Goal: Task Accomplishment & Management: Manage account settings

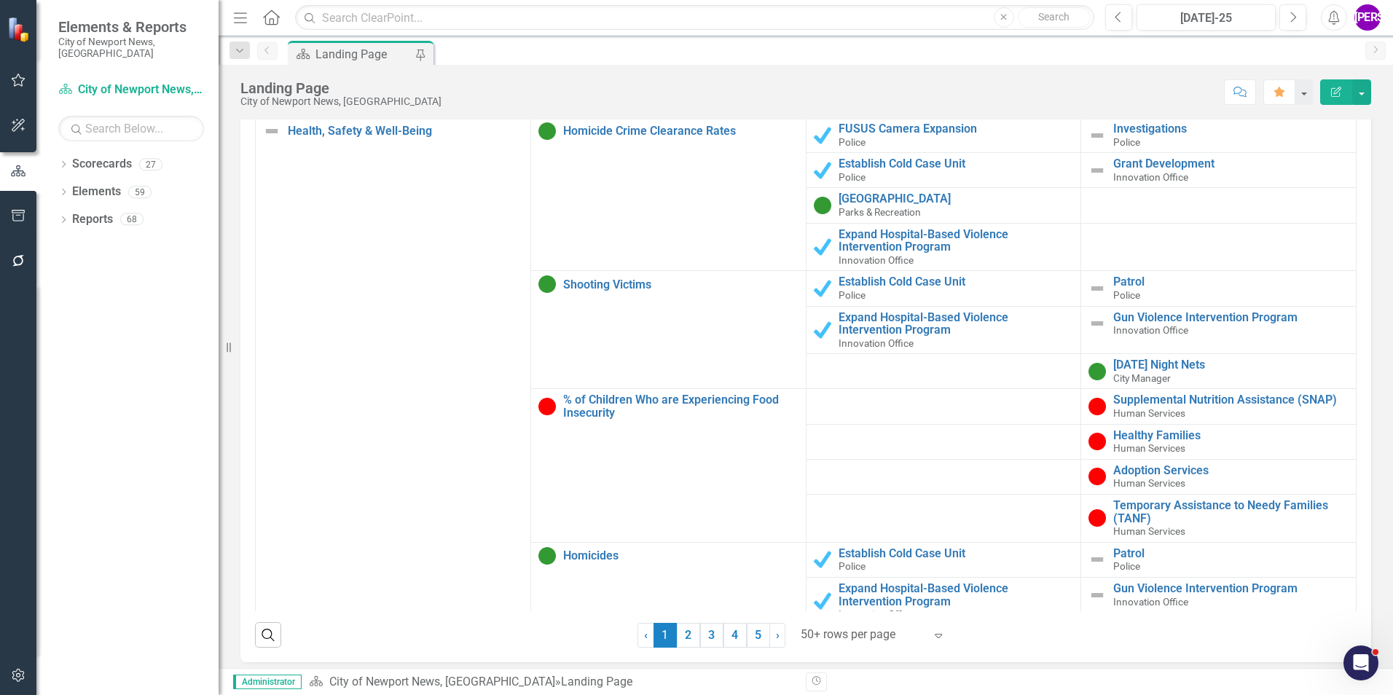
scroll to position [1460, 0]
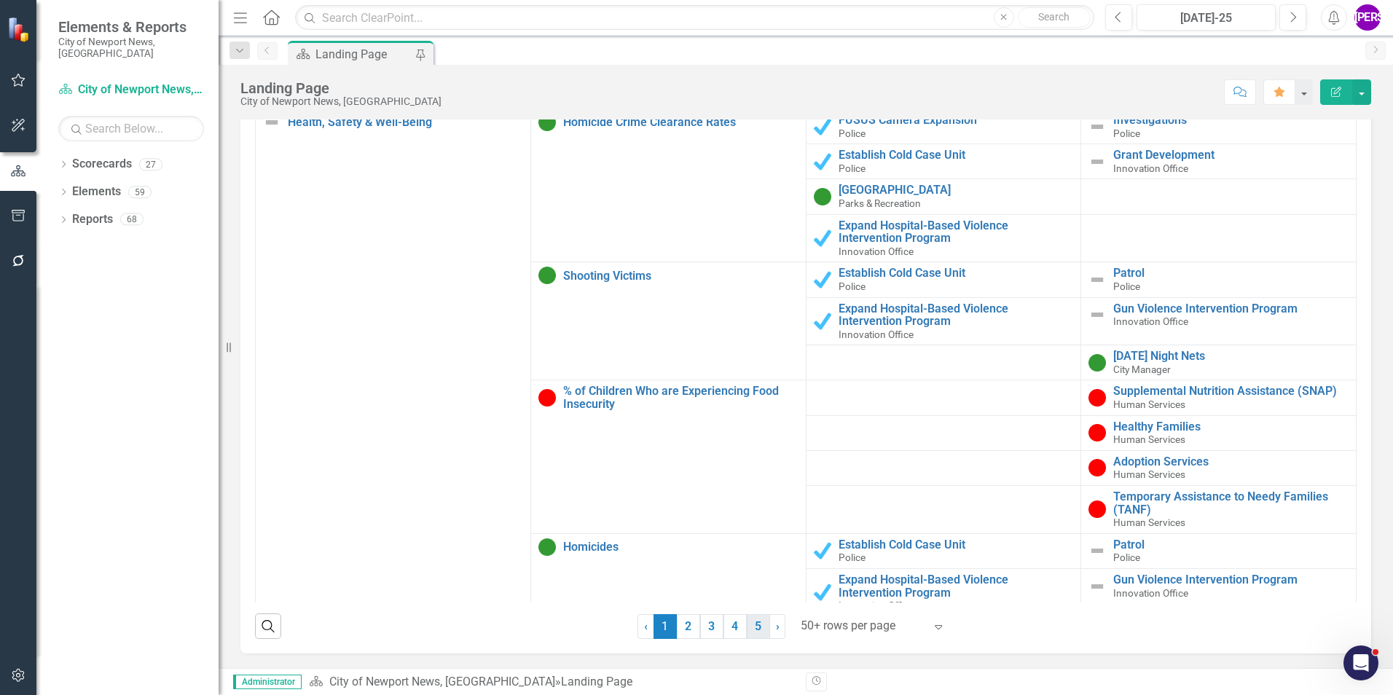
click at [756, 630] on link "5" at bounding box center [758, 626] width 23 height 25
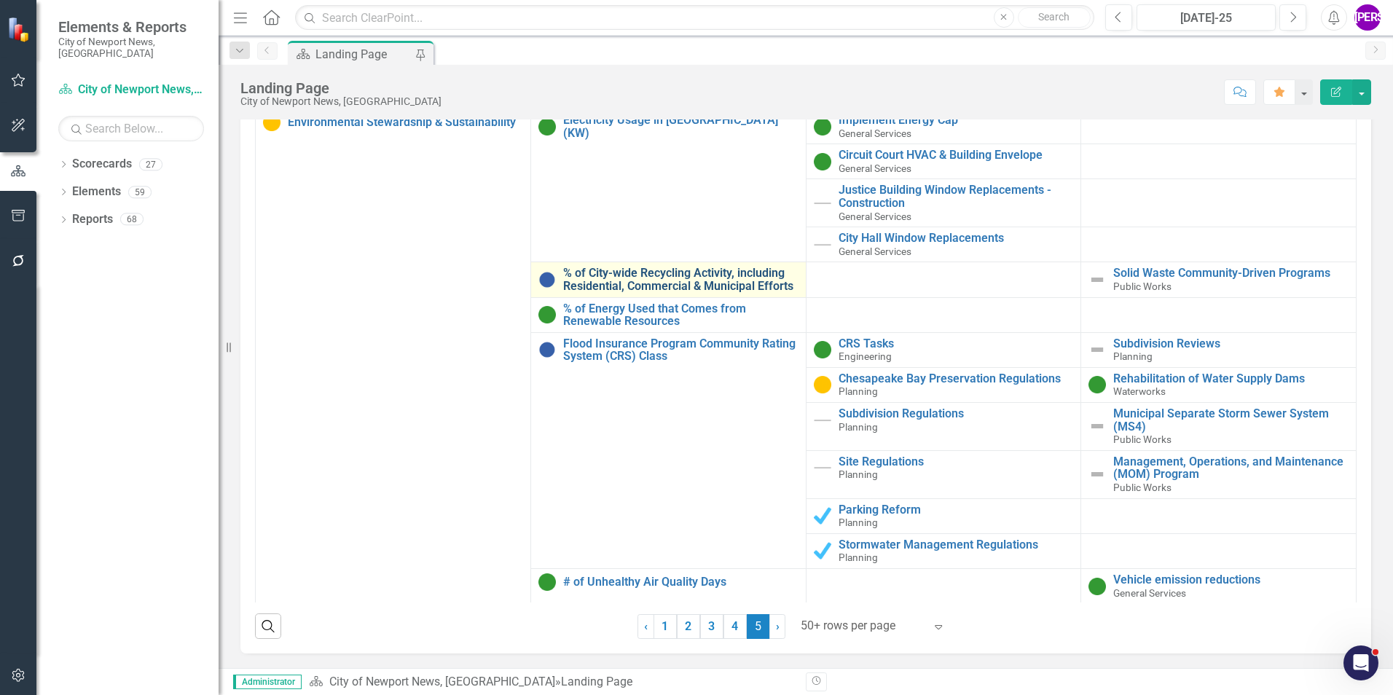
click at [637, 292] on link "% of City-wide Recycling Activity, including Residential, Commercial & Municipa…" at bounding box center [680, 280] width 235 height 26
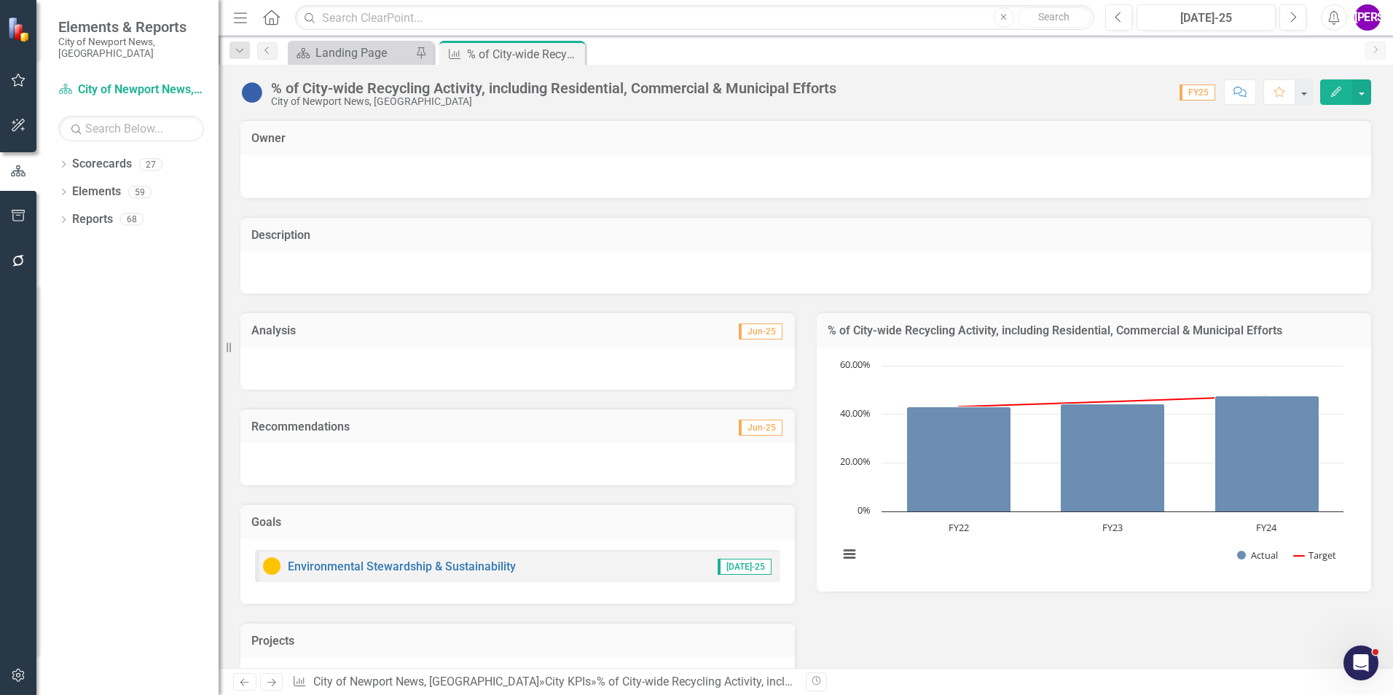
scroll to position [278, 0]
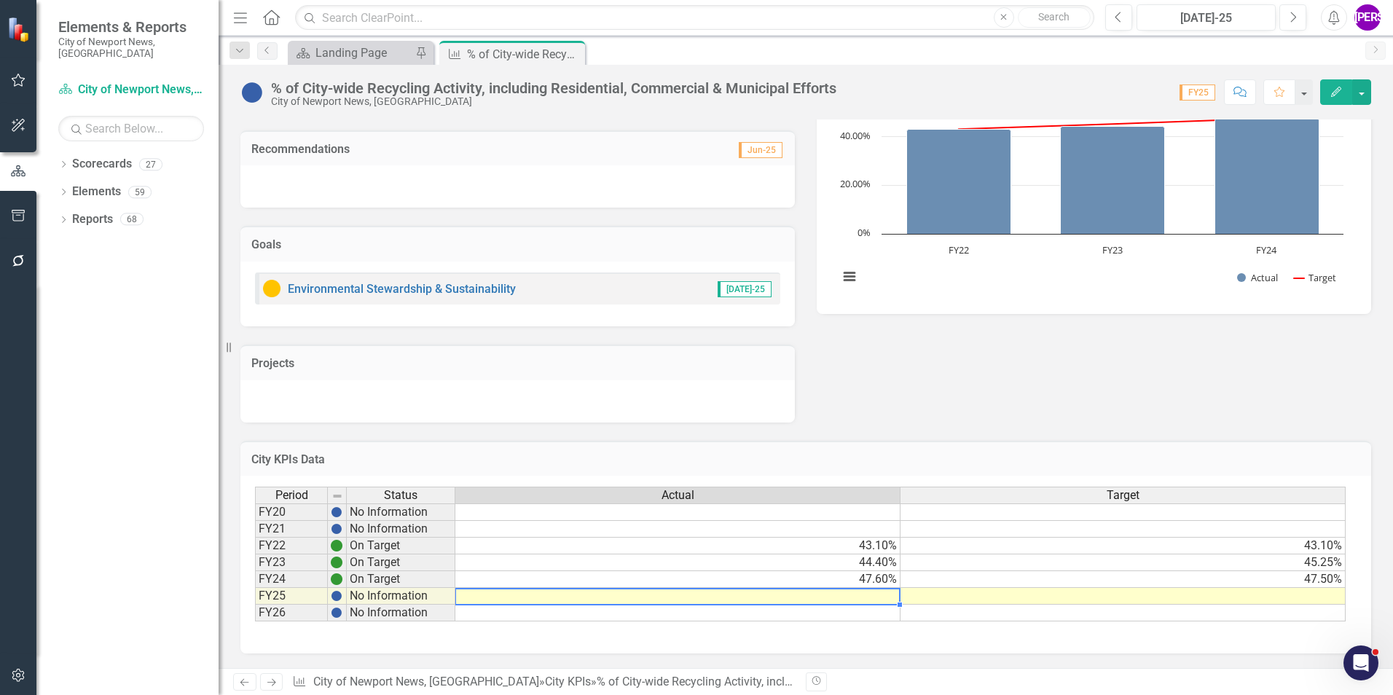
click at [891, 596] on td at bounding box center [677, 596] width 445 height 17
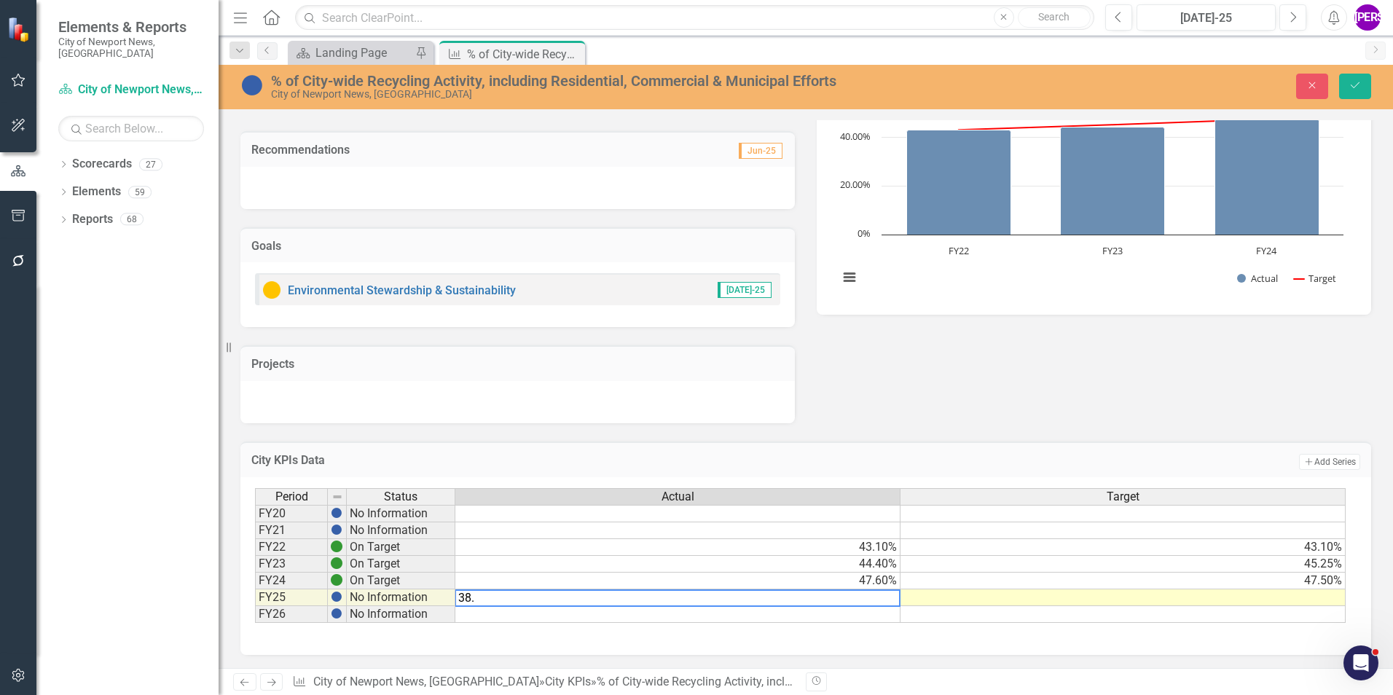
type textarea "38.4"
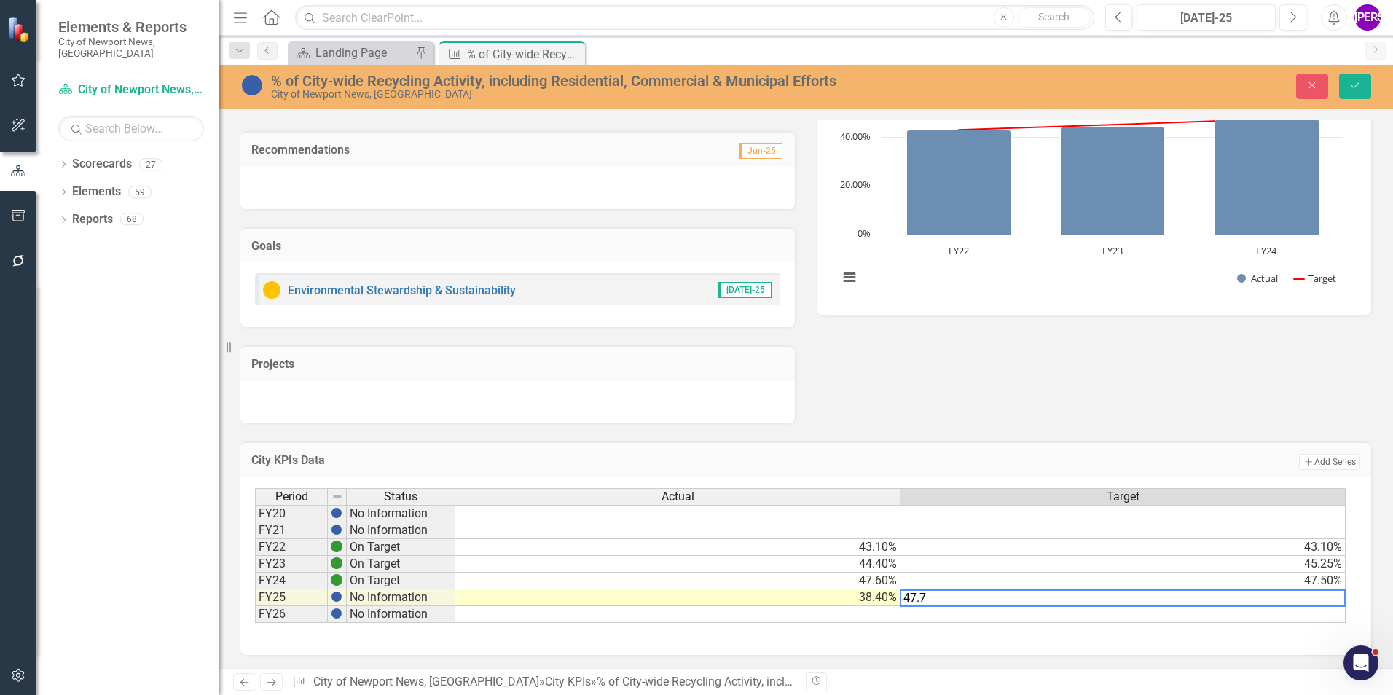
type textarea "47.75"
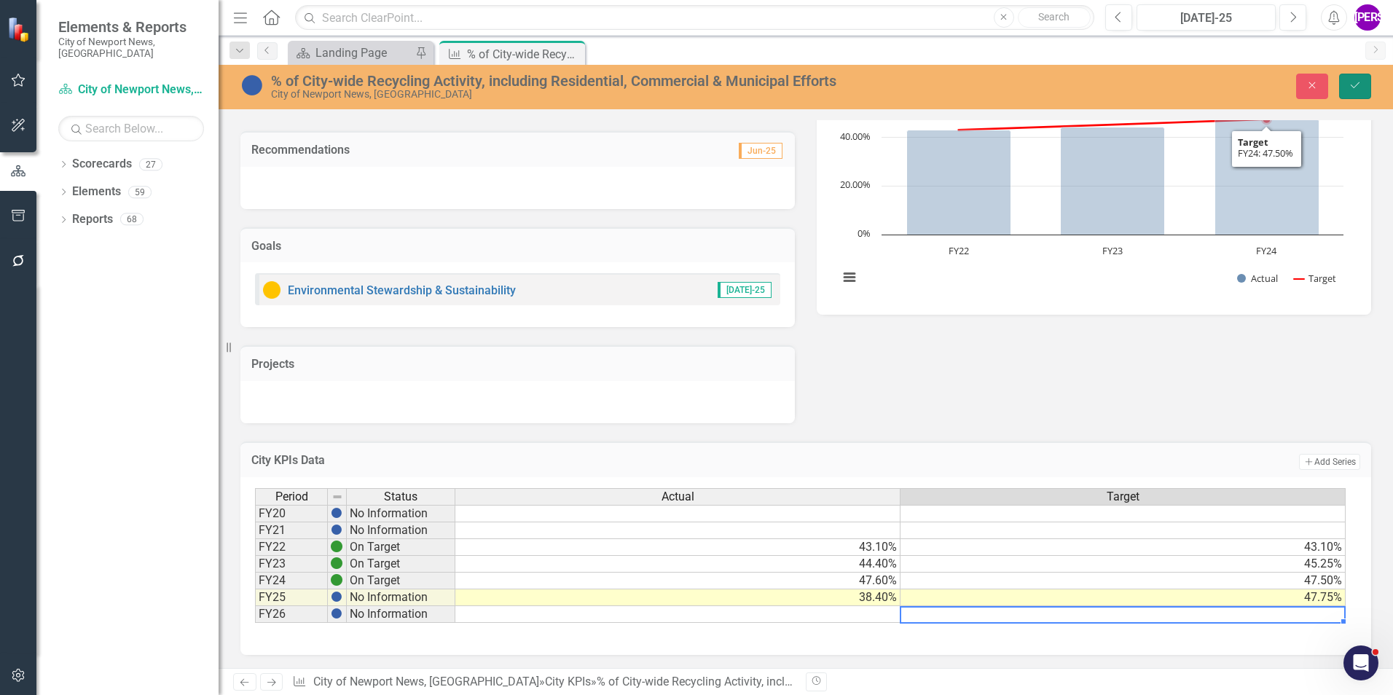
click at [1368, 78] on button "Save" at bounding box center [1355, 87] width 32 height 26
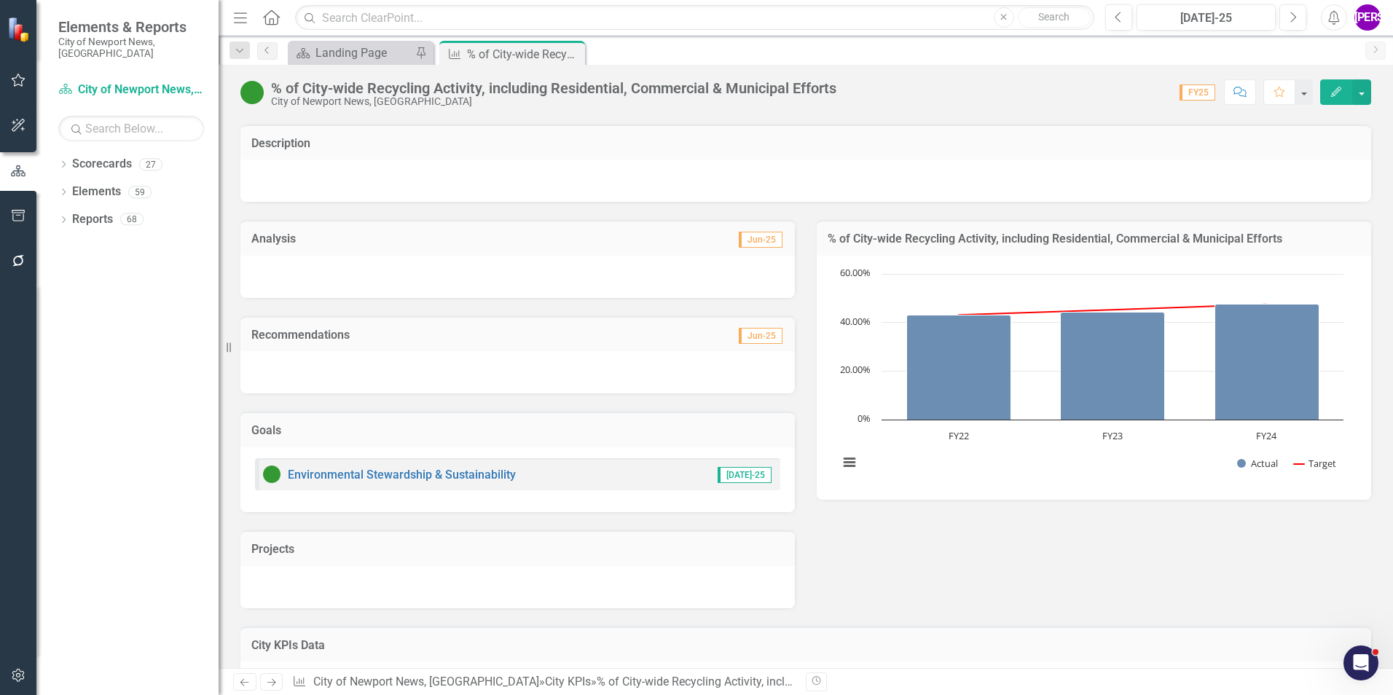
scroll to position [59, 0]
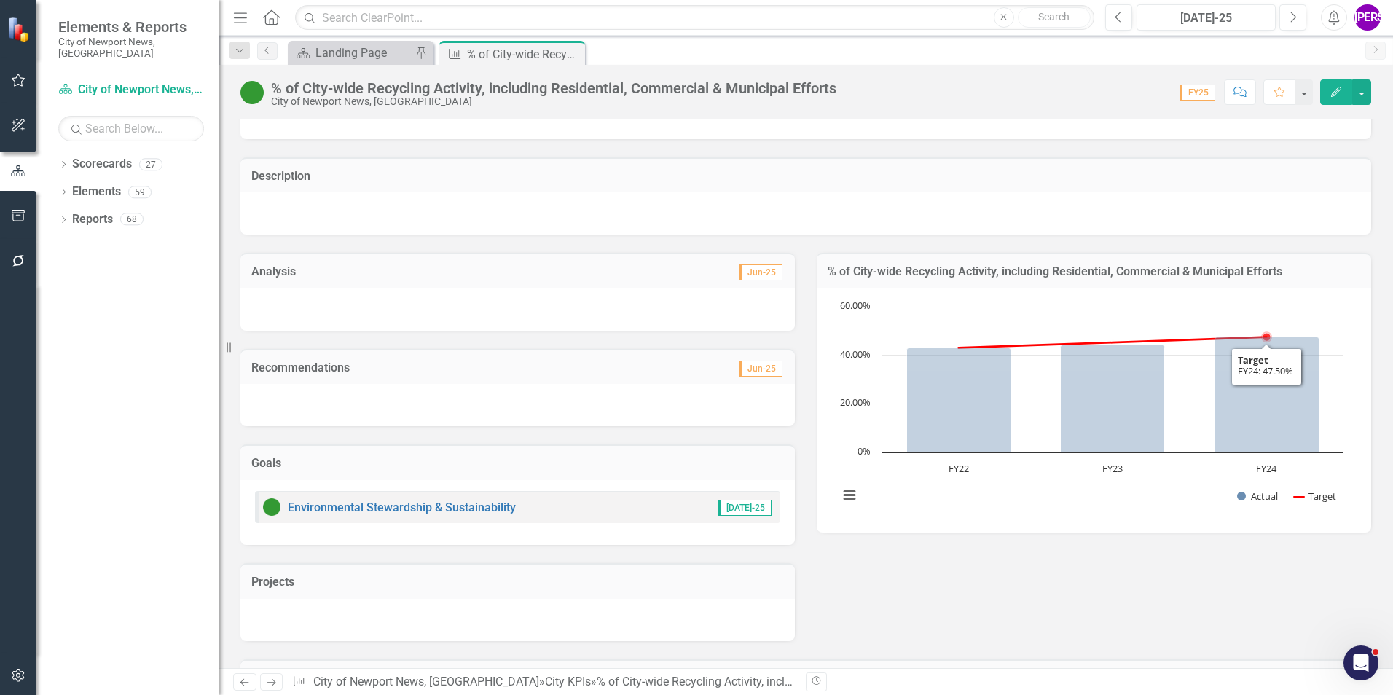
click at [1300, 269] on h3 "% of City-wide Recycling Activity, including Residential, Commercial & Municipa…" at bounding box center [1094, 271] width 533 height 13
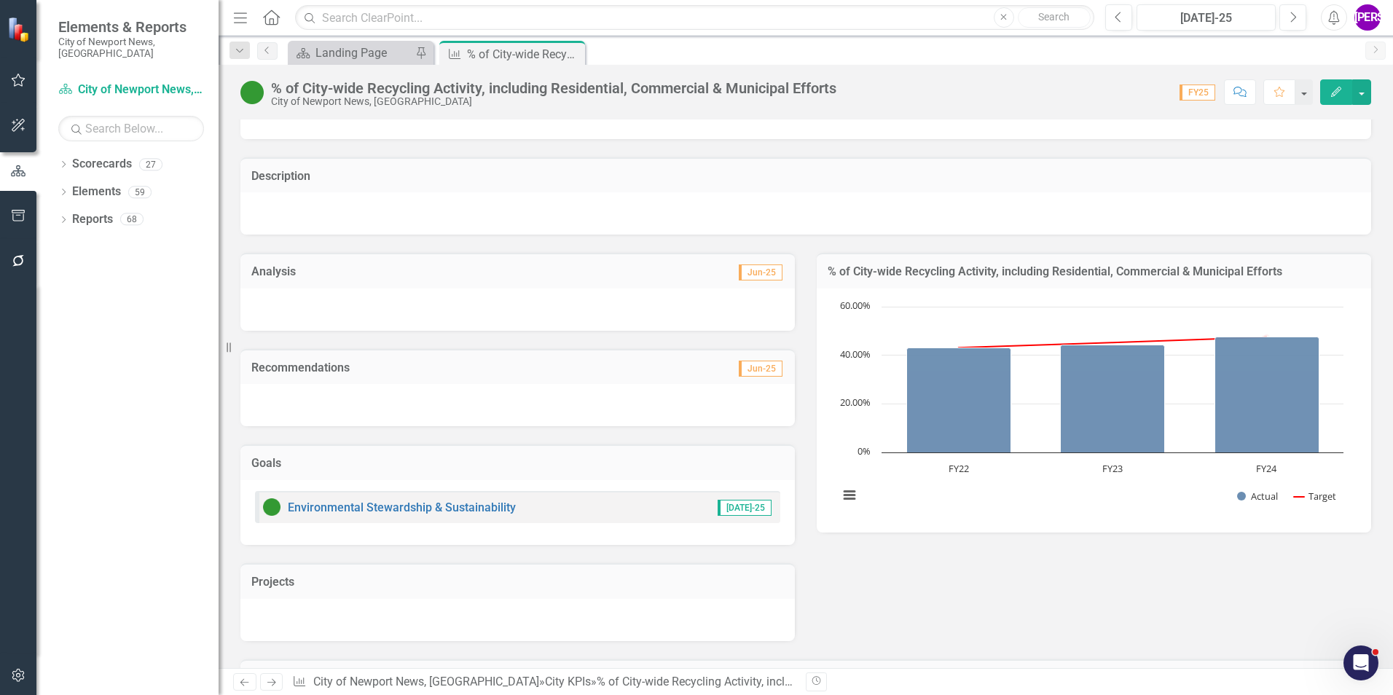
click at [1300, 269] on h3 "% of City-wide Recycling Activity, including Residential, Commercial & Municipa…" at bounding box center [1094, 271] width 533 height 13
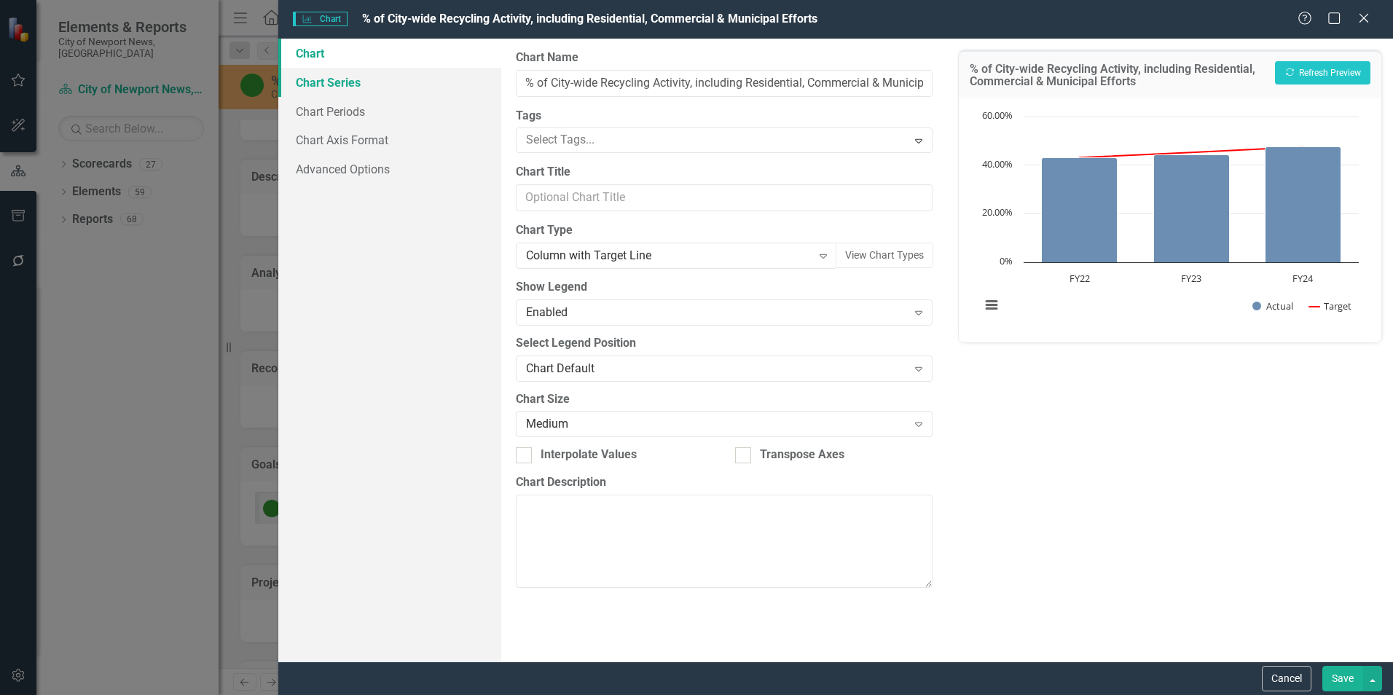
click at [325, 89] on link "Chart Series" at bounding box center [389, 82] width 223 height 29
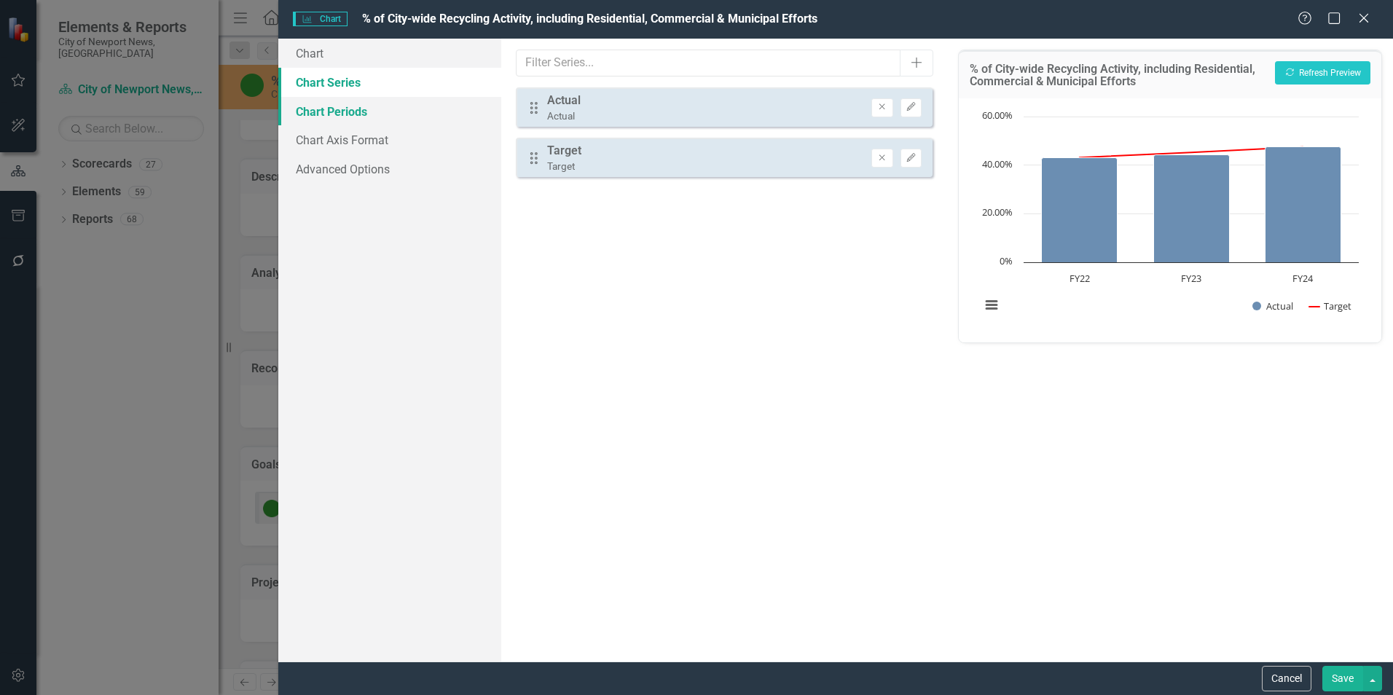
click at [338, 121] on link "Chart Periods" at bounding box center [389, 111] width 223 height 29
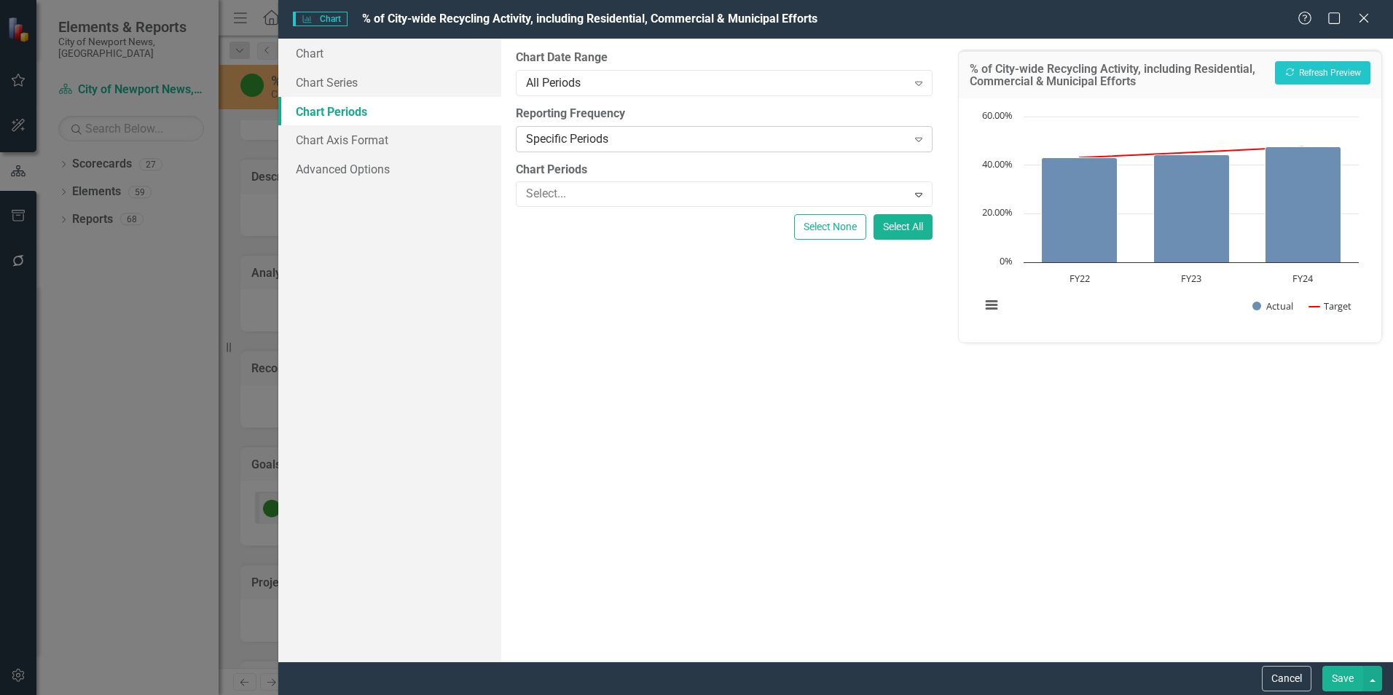
click at [681, 137] on div "Specific Periods" at bounding box center [716, 138] width 380 height 17
click at [771, 397] on div "From this tab, you define the periods you want included in the chart. For examp…" at bounding box center [724, 350] width 446 height 623
click at [896, 224] on button "Select All" at bounding box center [903, 227] width 59 height 26
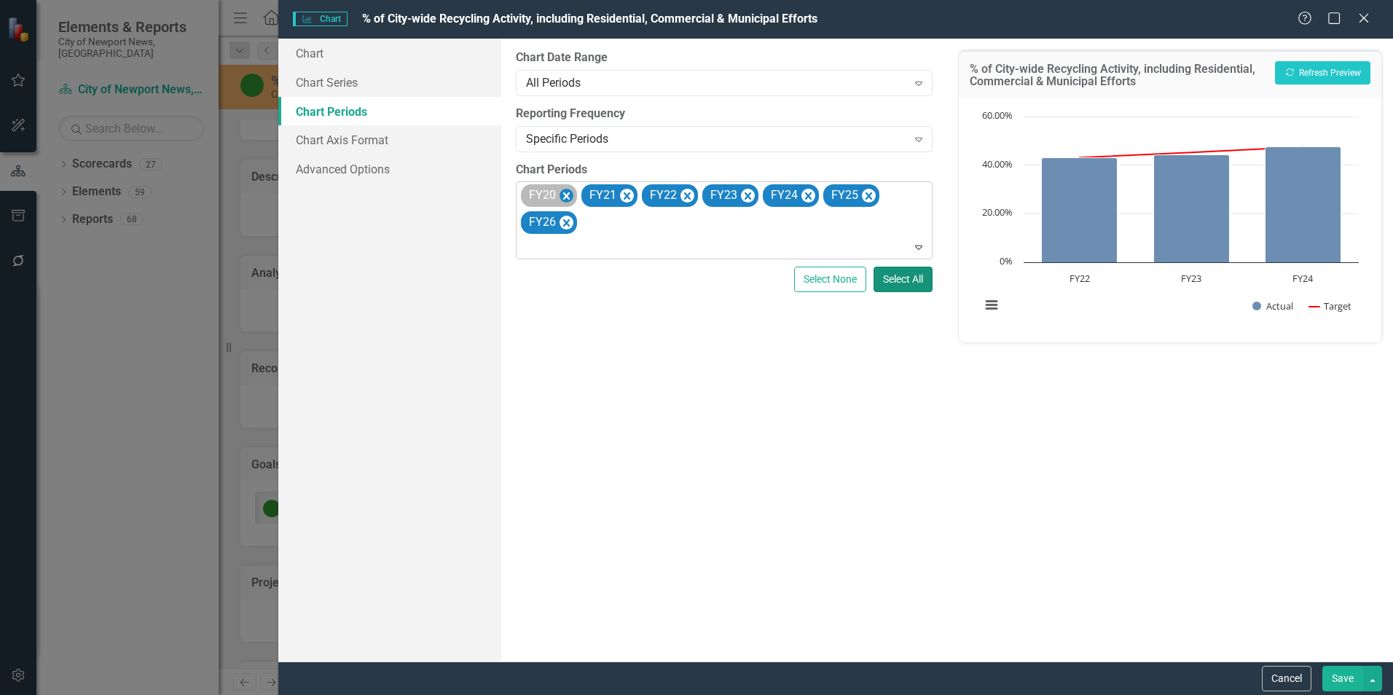
click at [566, 192] on icon "Remove FY20" at bounding box center [567, 196] width 14 height 18
click at [566, 192] on icon "Remove FY21" at bounding box center [567, 196] width 14 height 18
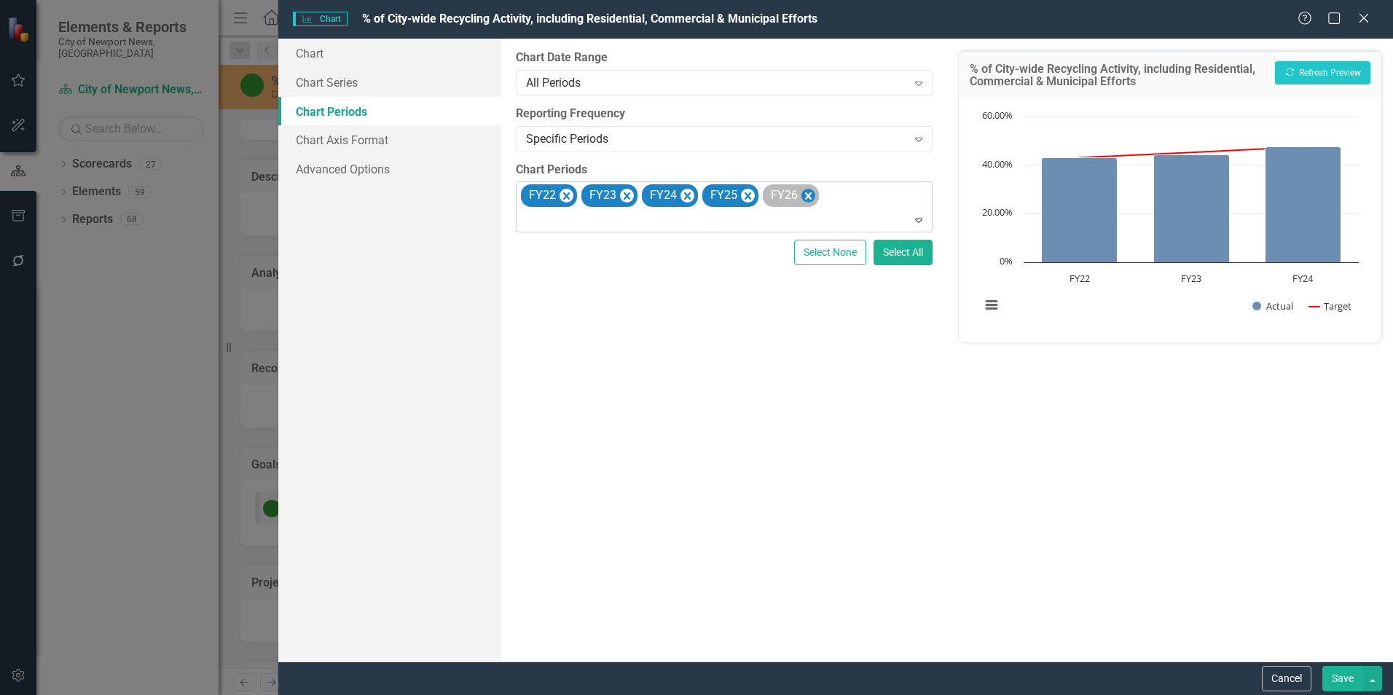
click at [813, 195] on icon "Remove FY26" at bounding box center [808, 196] width 14 height 18
click at [1346, 75] on button "Recalculate Refresh Preview" at bounding box center [1322, 72] width 95 height 23
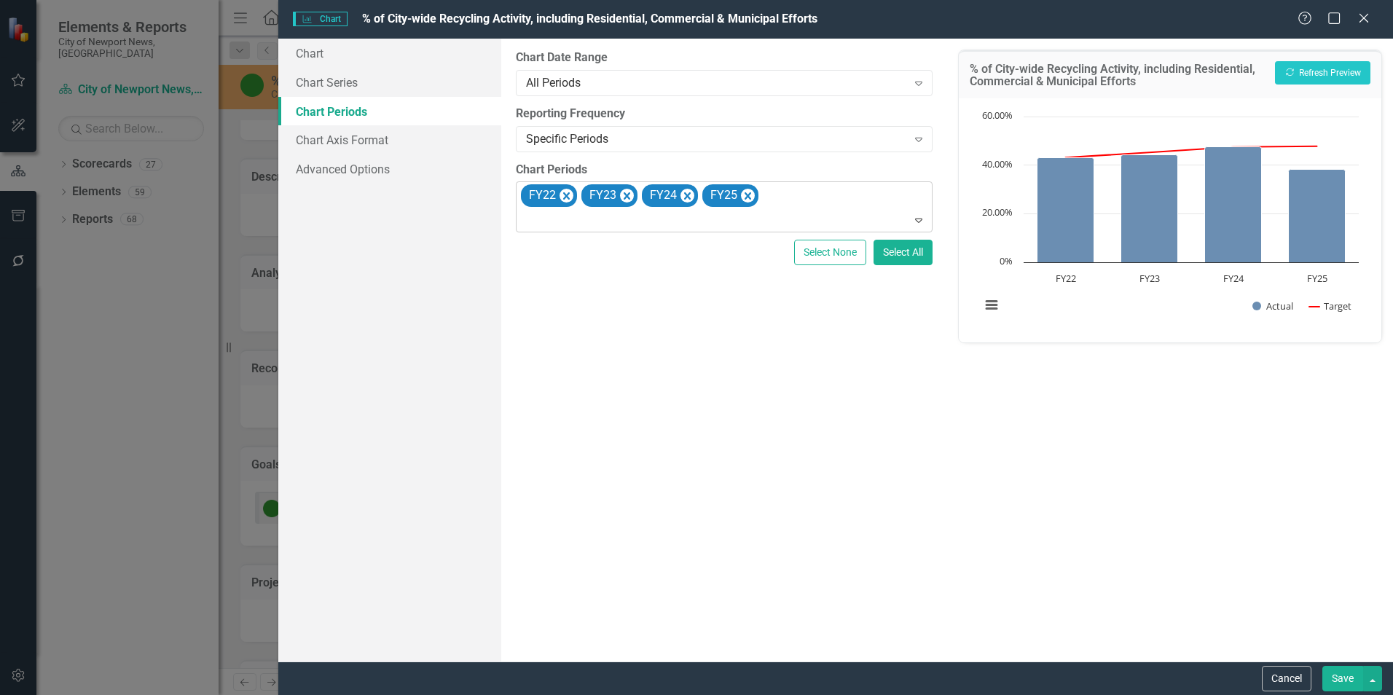
click at [1337, 675] on button "Save" at bounding box center [1342, 679] width 41 height 26
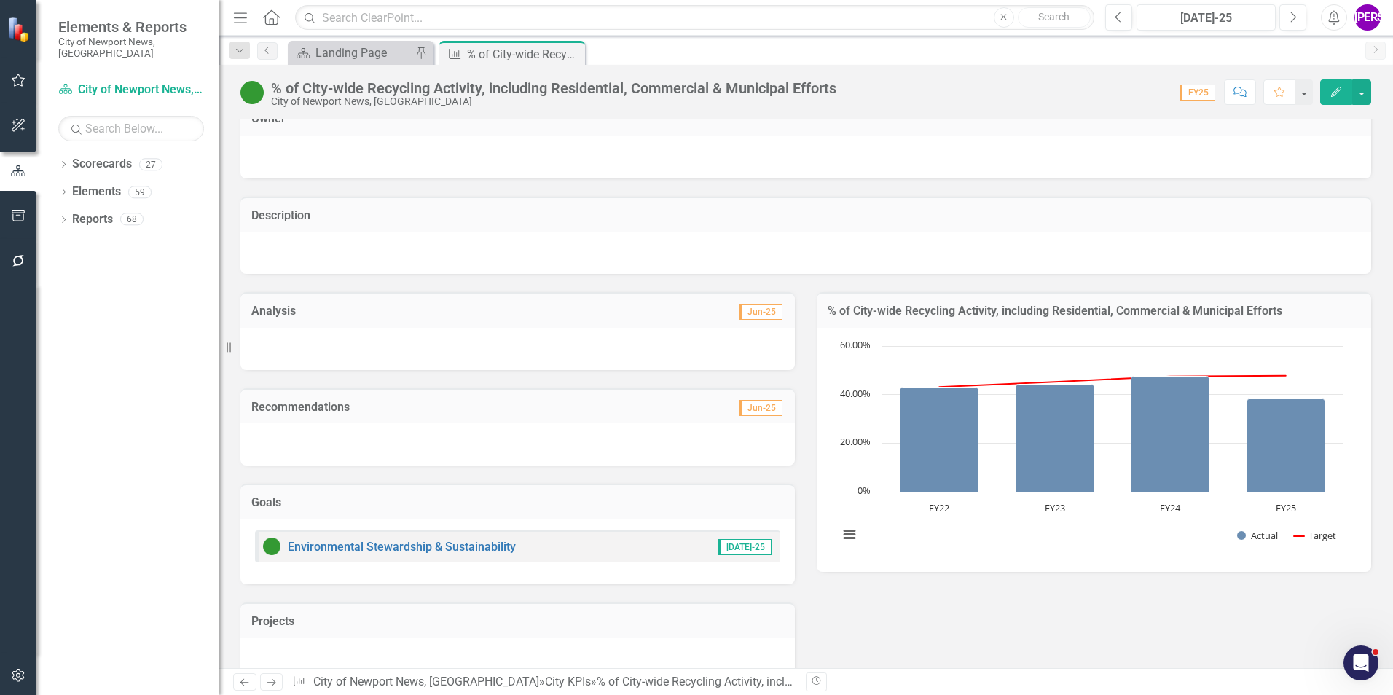
scroll to position [0, 0]
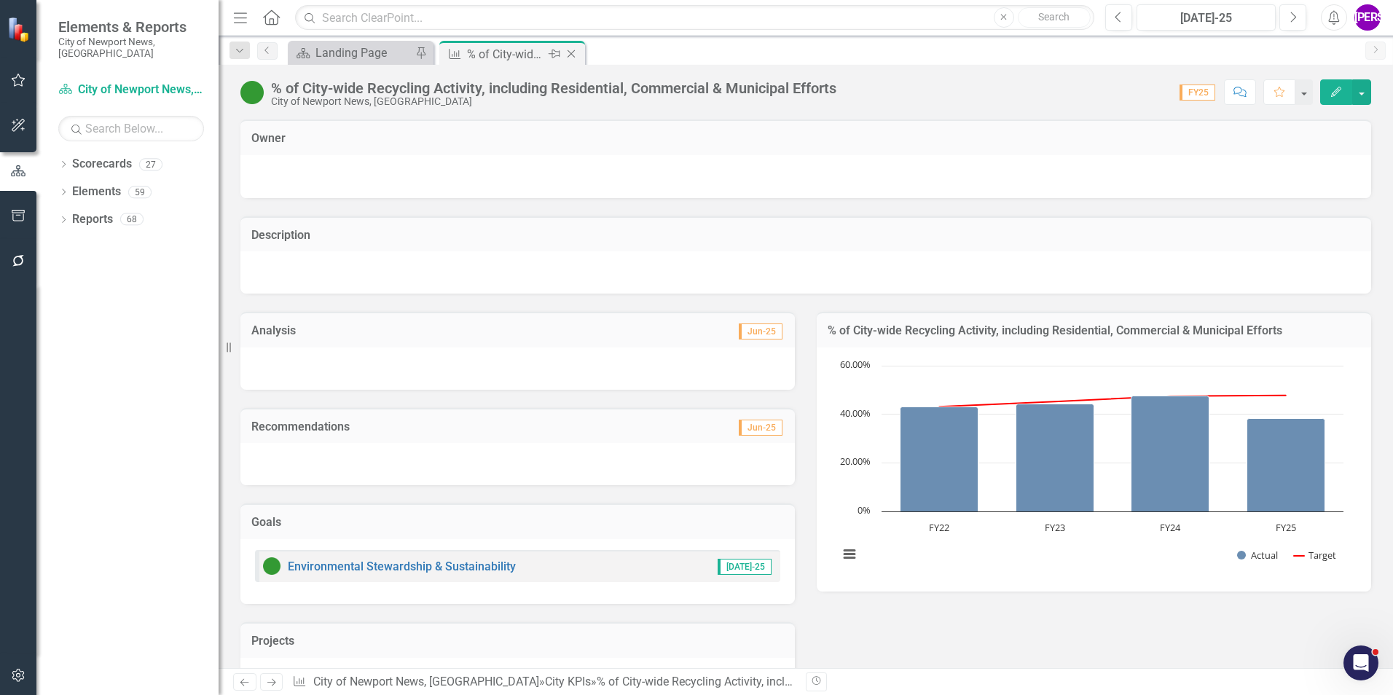
click at [576, 54] on icon "Close" at bounding box center [571, 54] width 15 height 12
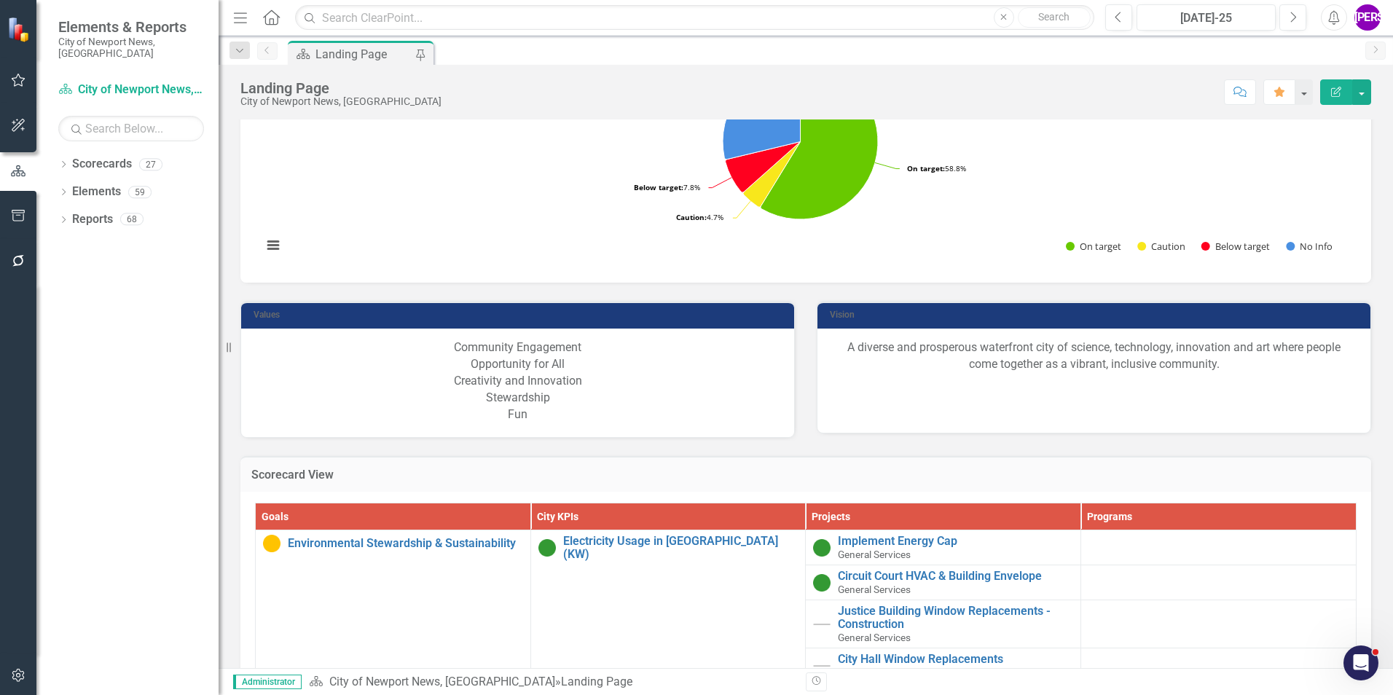
scroll to position [1020, 0]
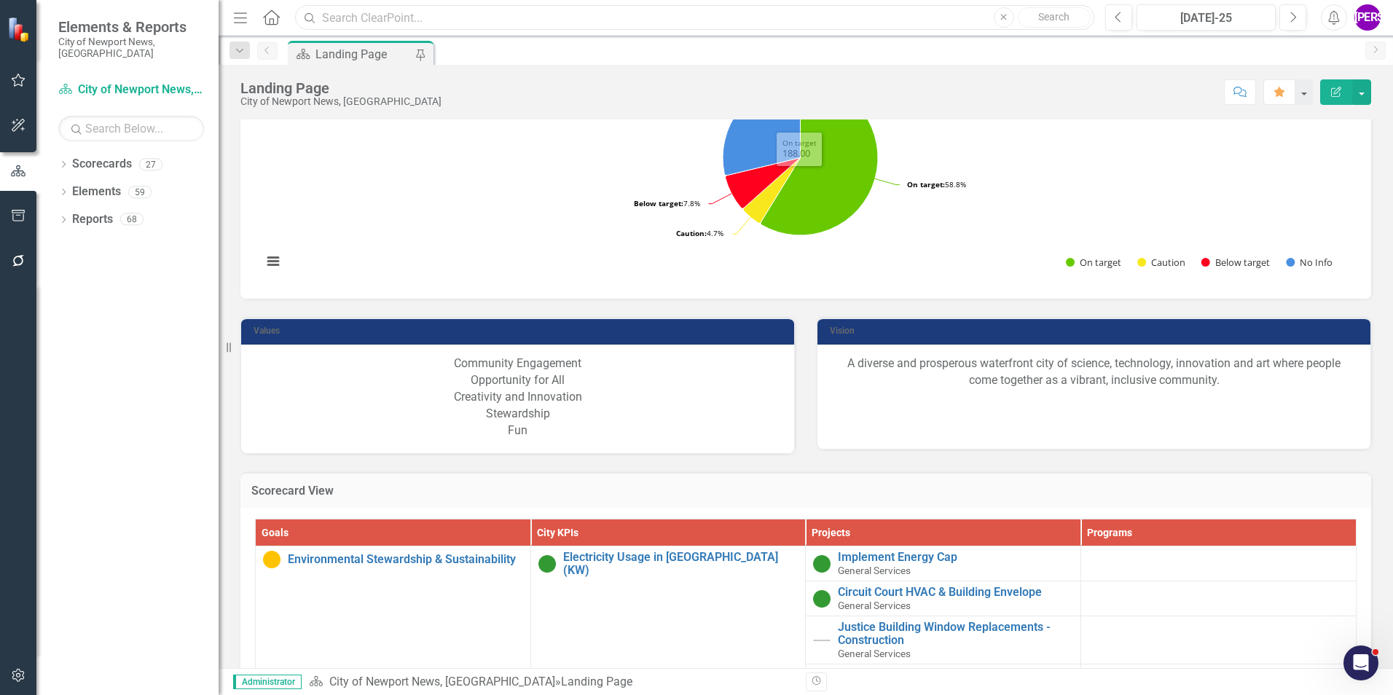
click at [409, 21] on input "text" at bounding box center [694, 18] width 799 height 26
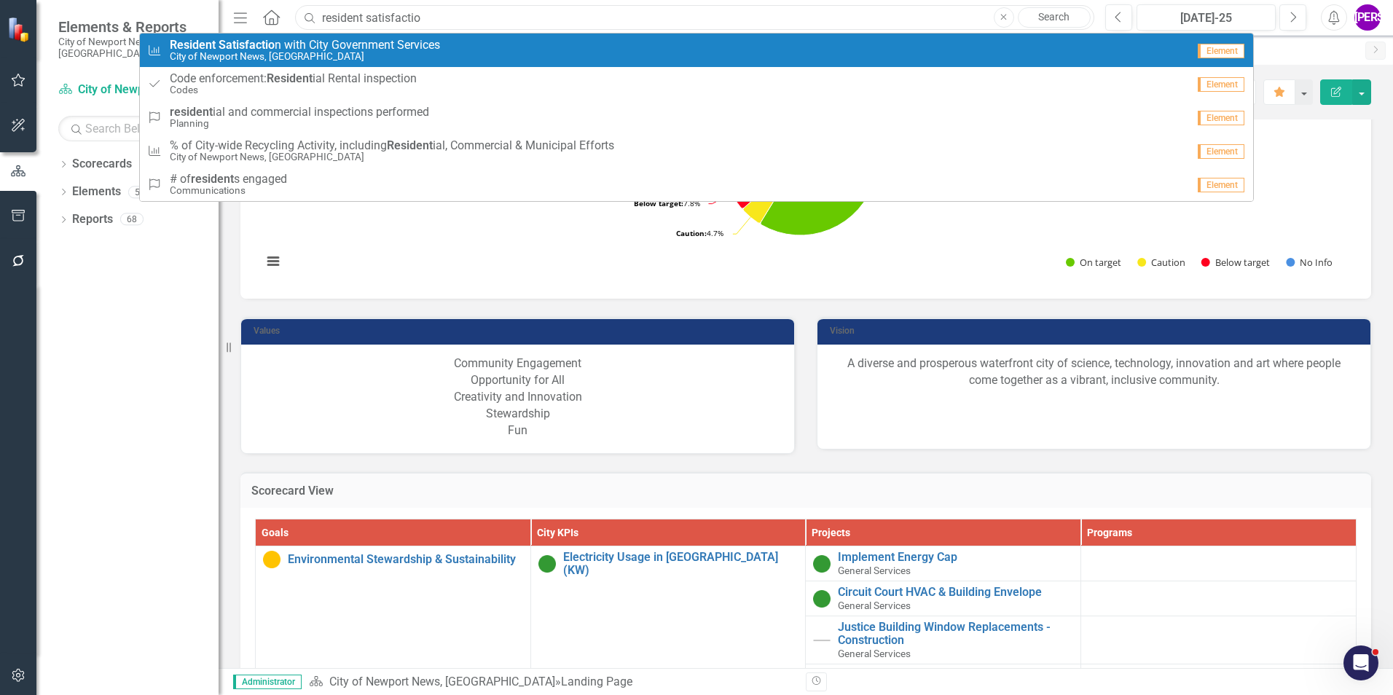
type input "resident satisfactio"
click at [420, 39] on span "Resident Satisfactio n with City Government Services" at bounding box center [305, 45] width 270 height 13
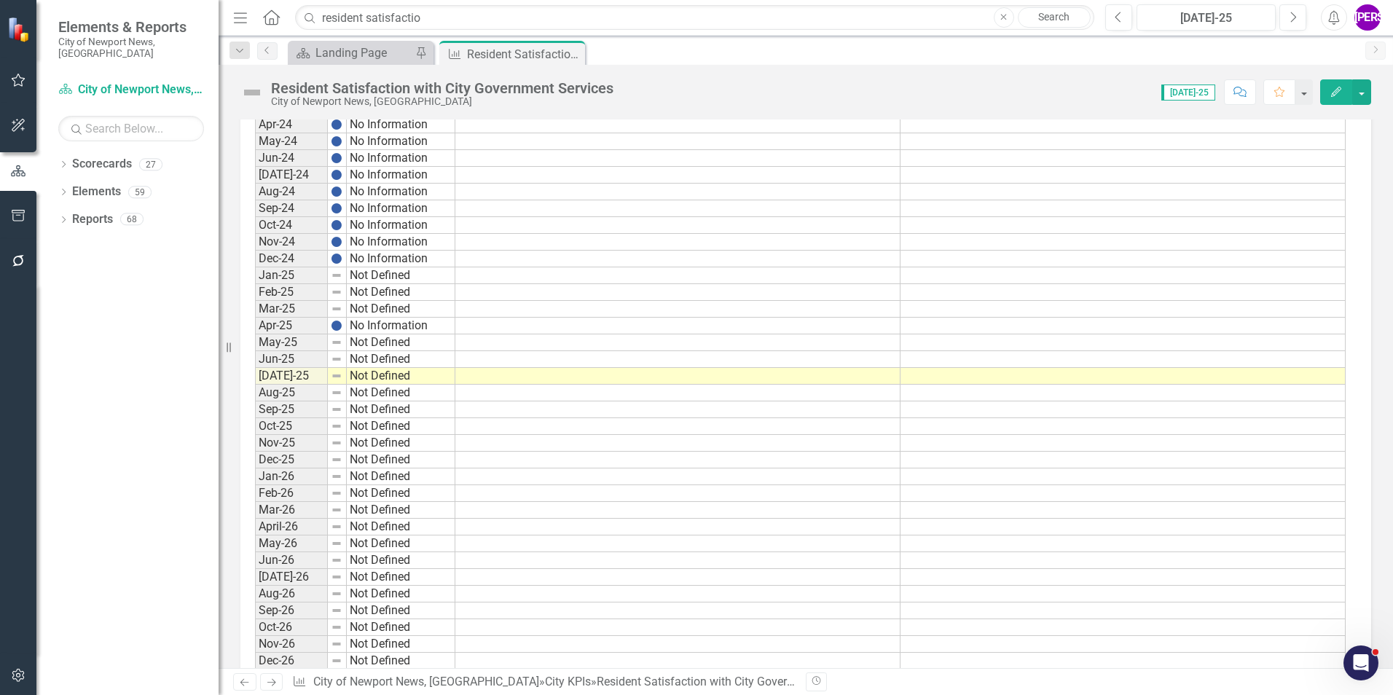
scroll to position [3352, 0]
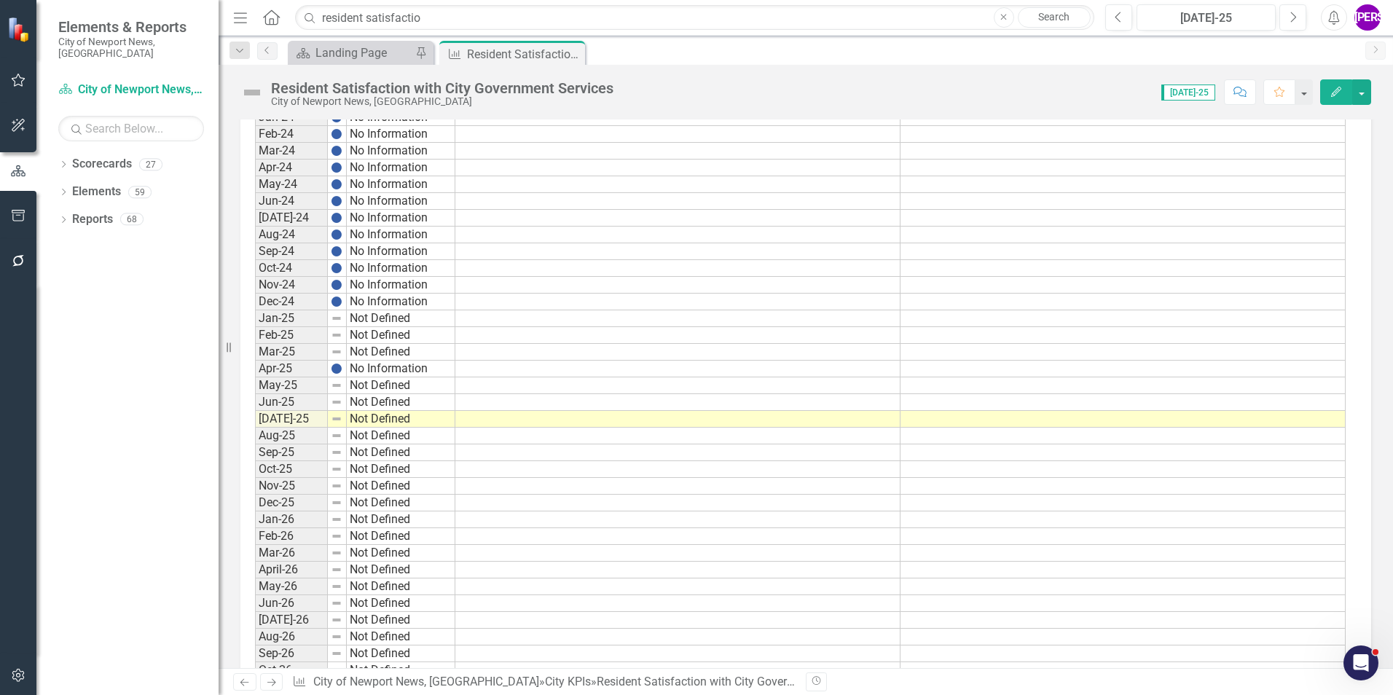
click at [1349, 93] on button "Edit" at bounding box center [1336, 92] width 32 height 26
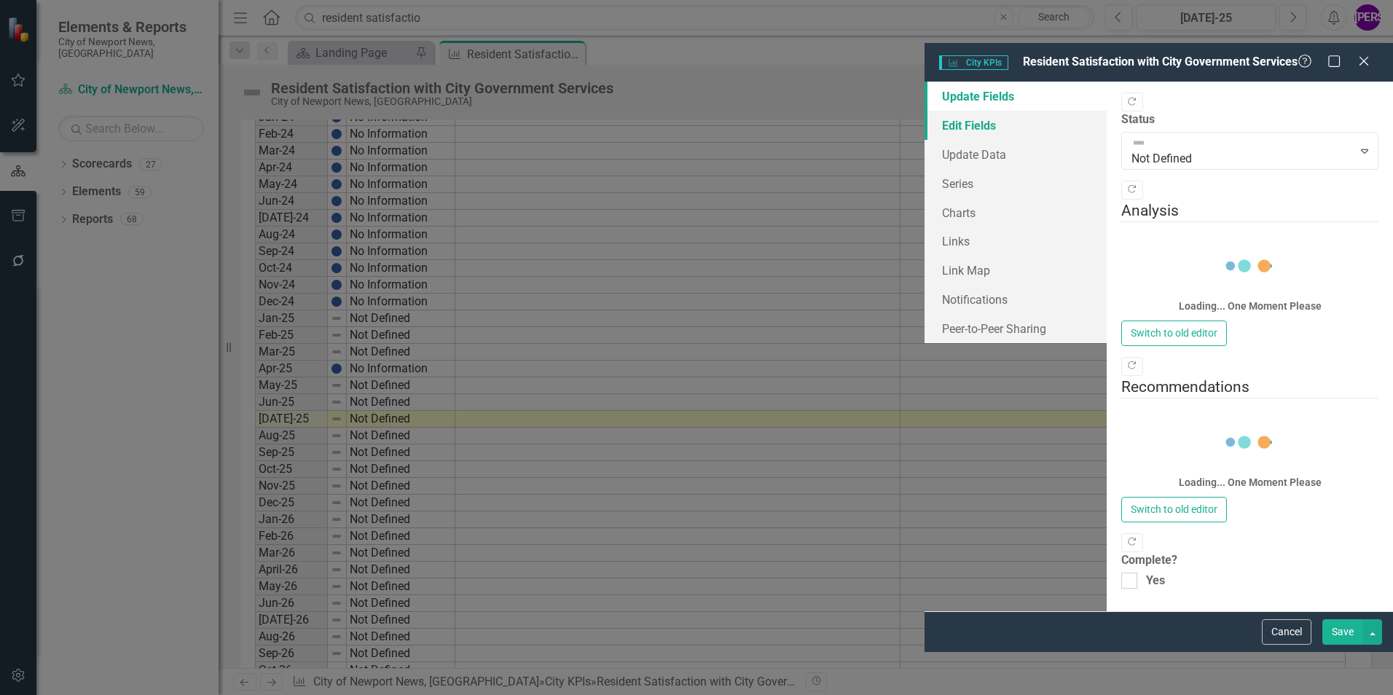
click at [925, 111] on link "Edit Fields" at bounding box center [1016, 125] width 182 height 29
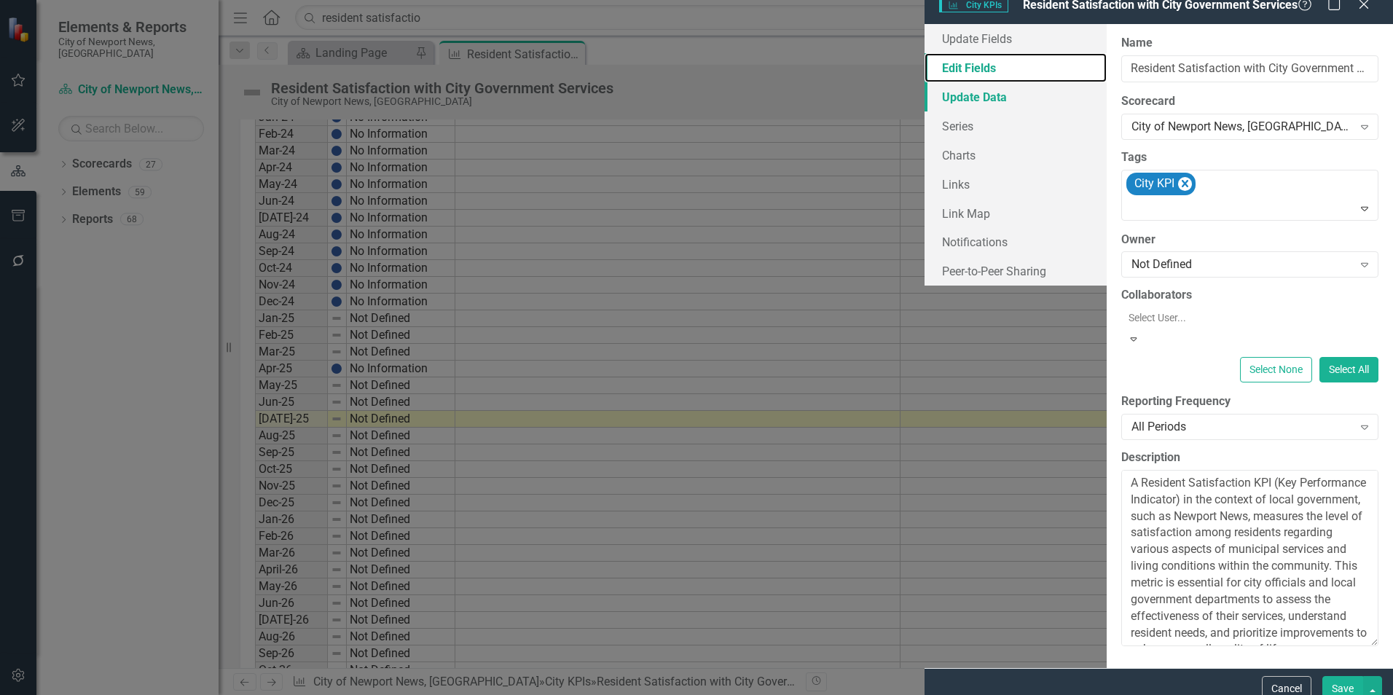
scroll to position [0, 0]
click at [1132, 420] on div "All Periods" at bounding box center [1242, 427] width 221 height 17
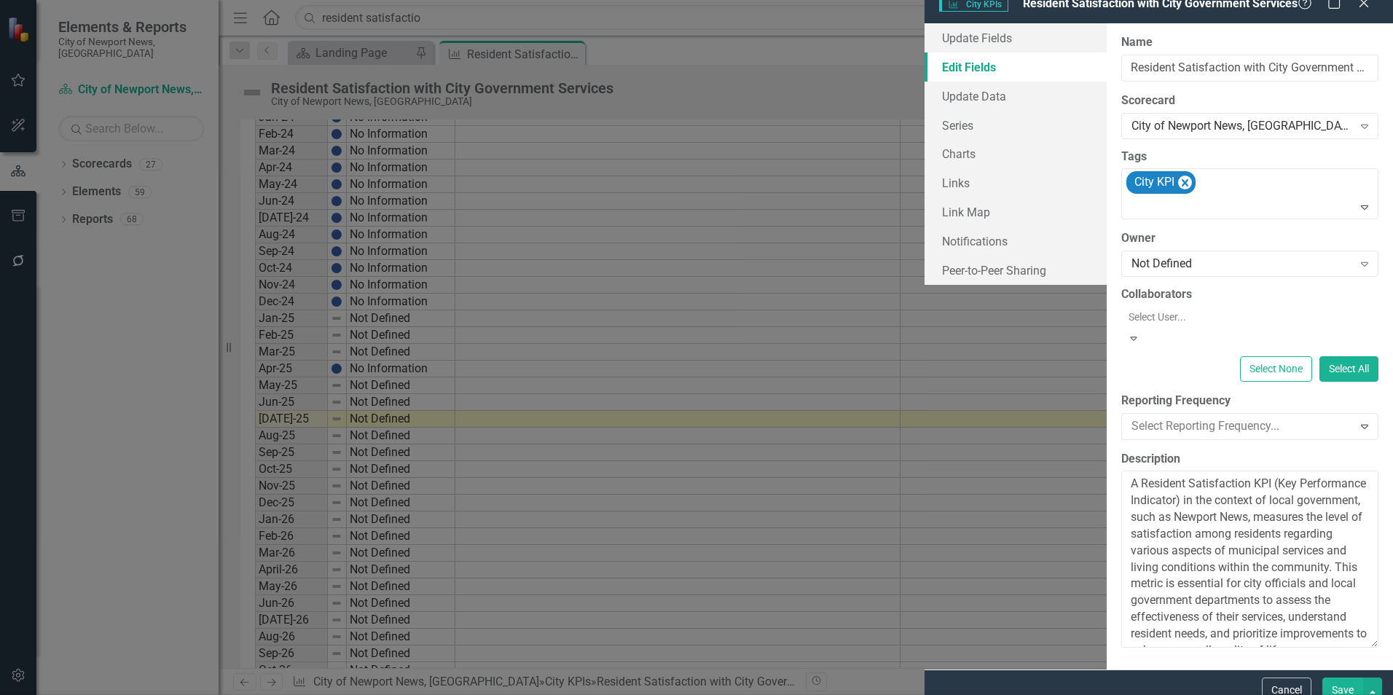
click at [1329, 687] on button "Save" at bounding box center [1342, 689] width 41 height 26
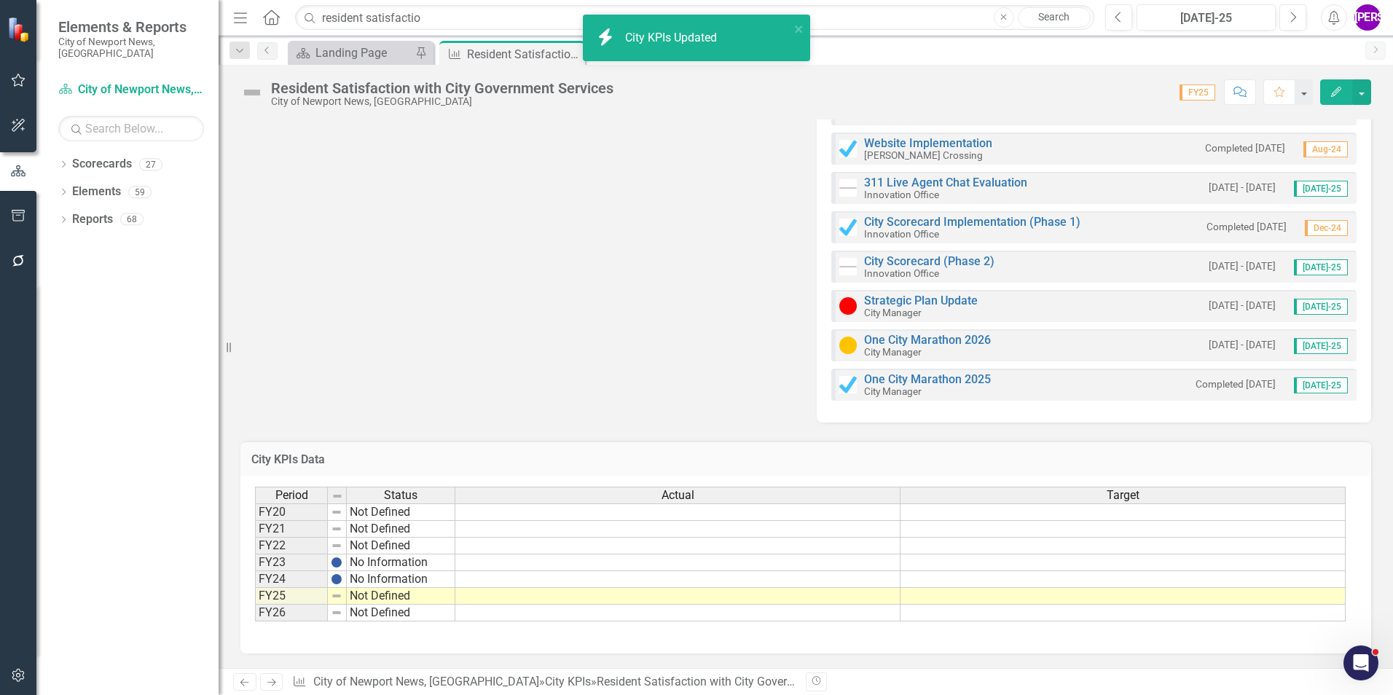
scroll to position [2085, 0]
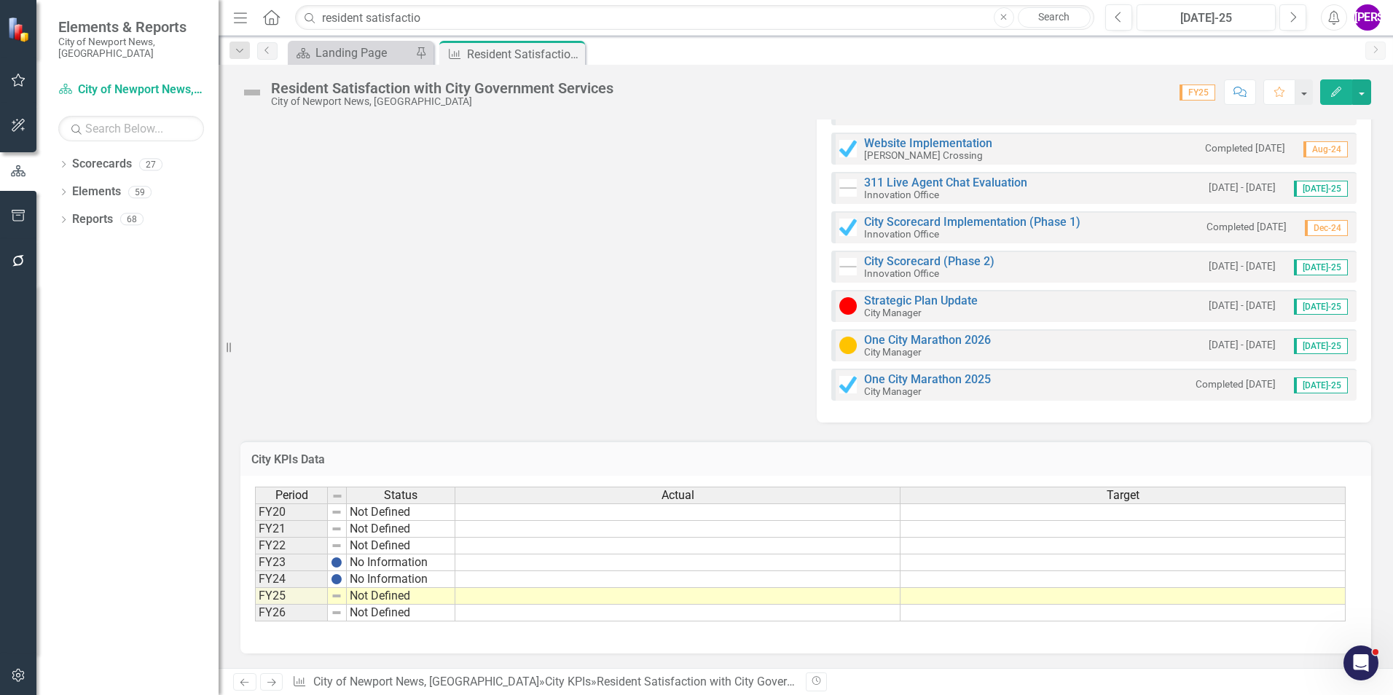
click at [831, 595] on td at bounding box center [677, 596] width 445 height 17
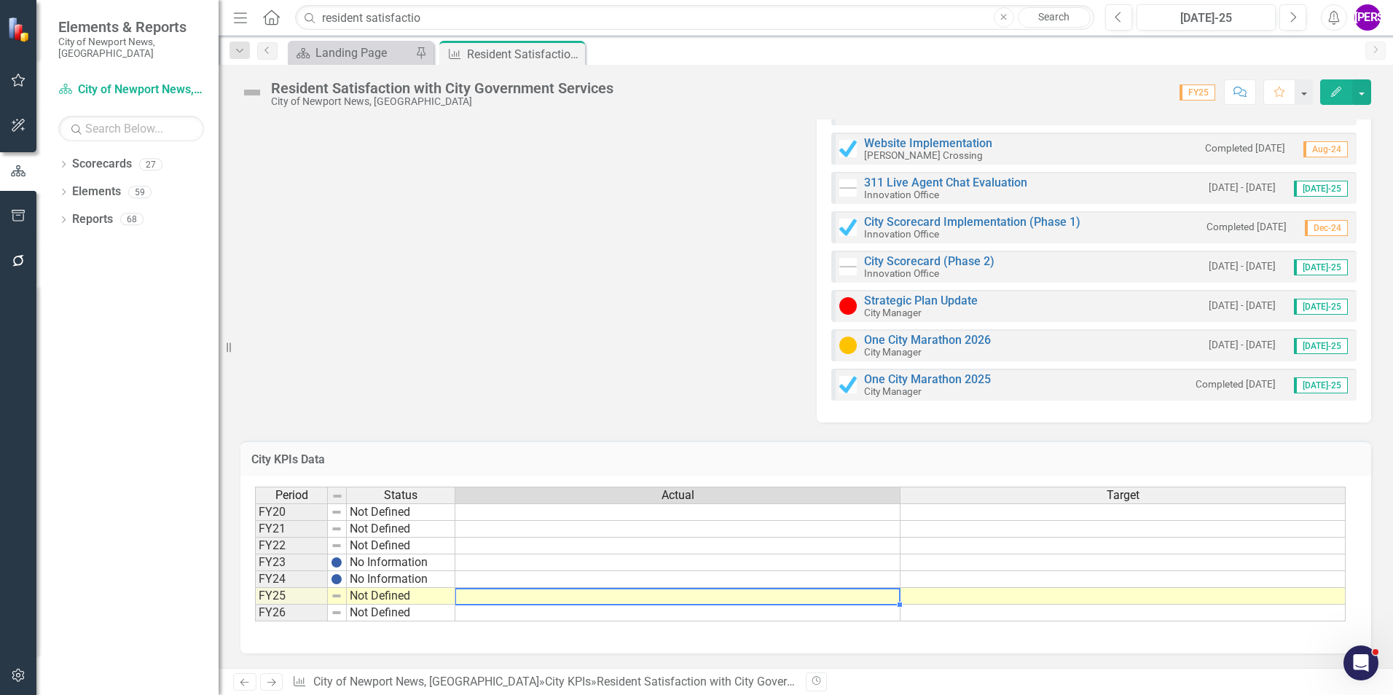
type textarea "45"
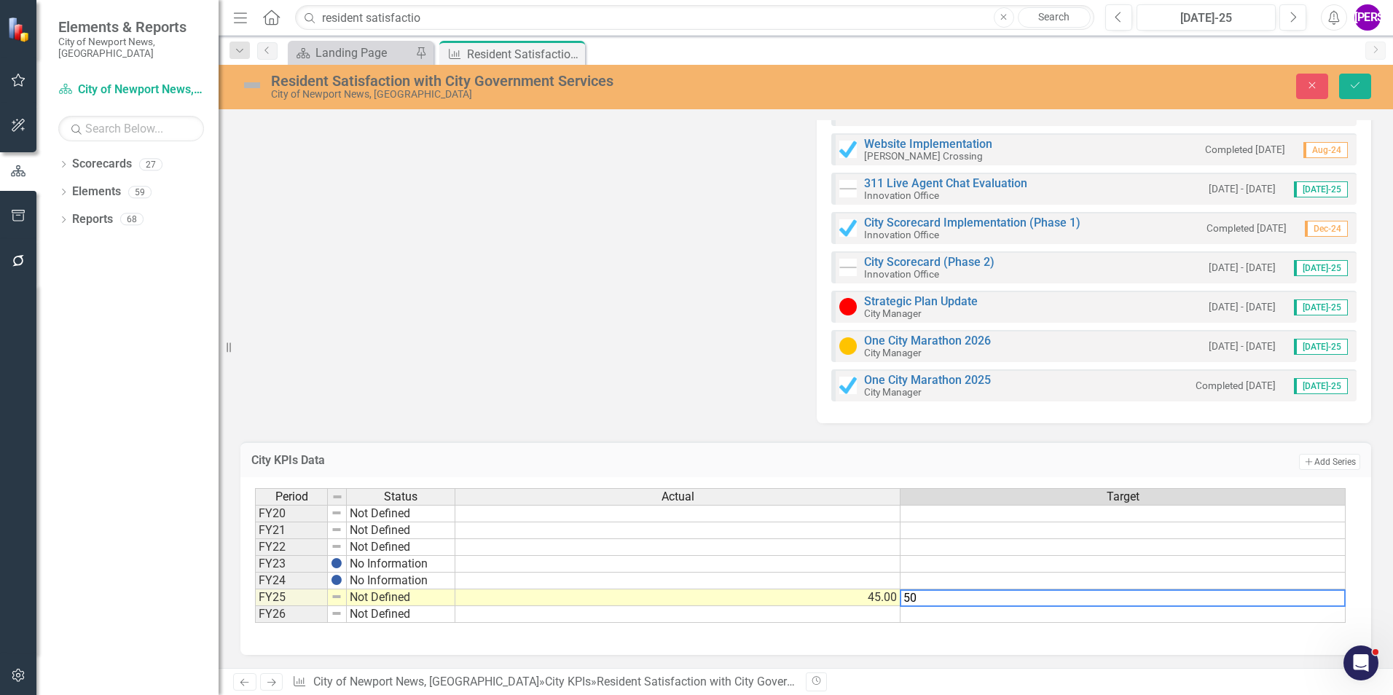
type textarea "50"
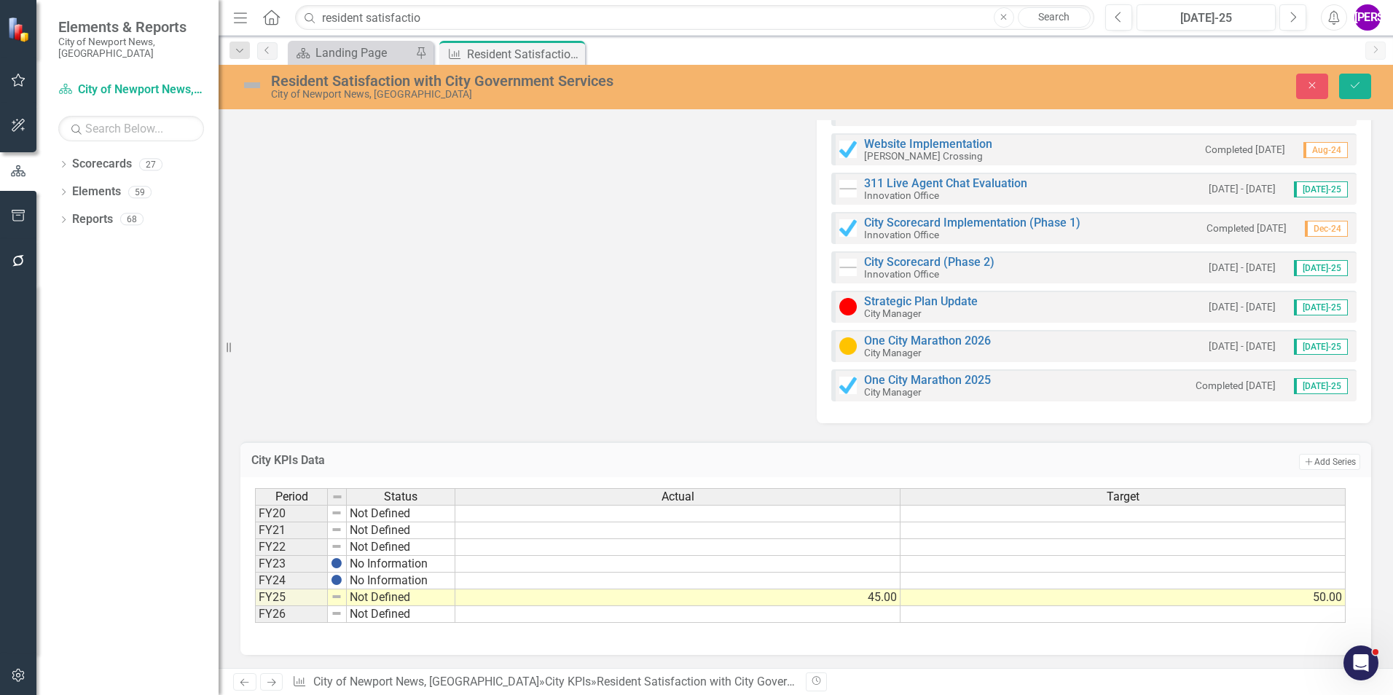
drag, startPoint x: 1360, startPoint y: 82, endPoint x: 1352, endPoint y: 87, distance: 9.5
click at [1359, 82] on icon "Save" at bounding box center [1355, 85] width 13 height 10
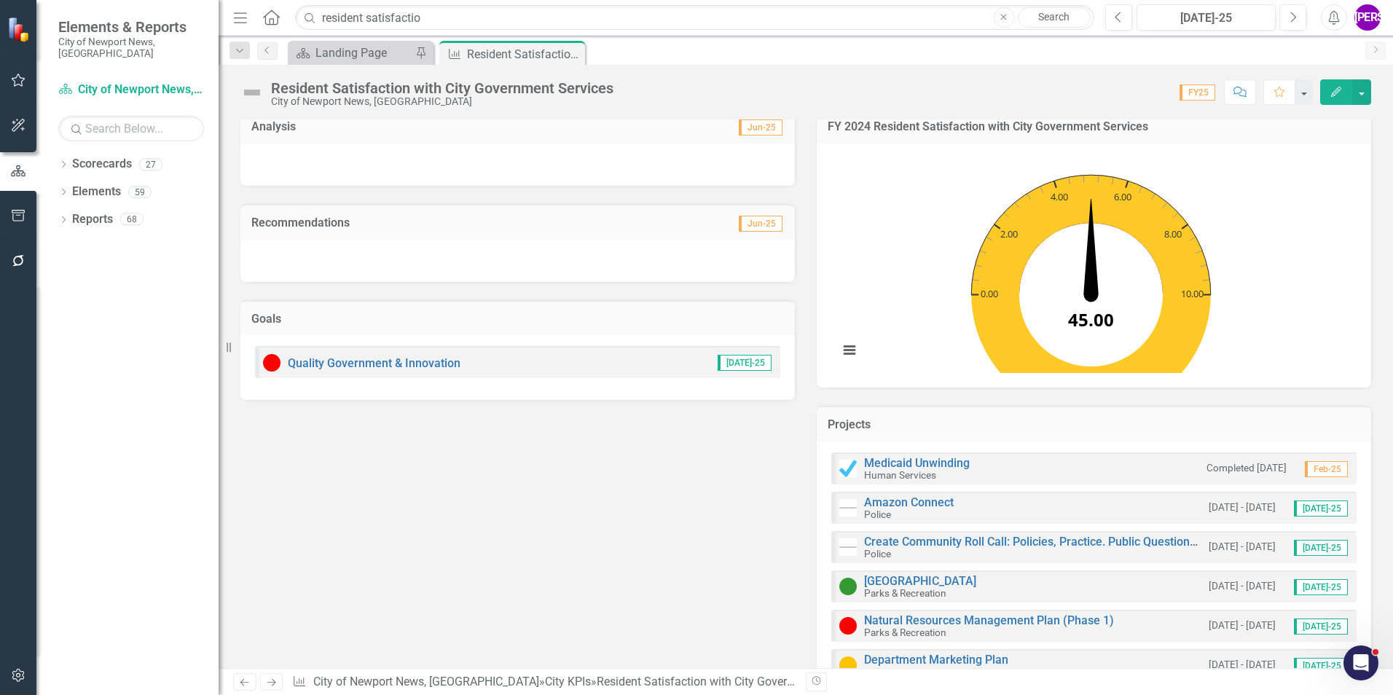
scroll to position [73, 0]
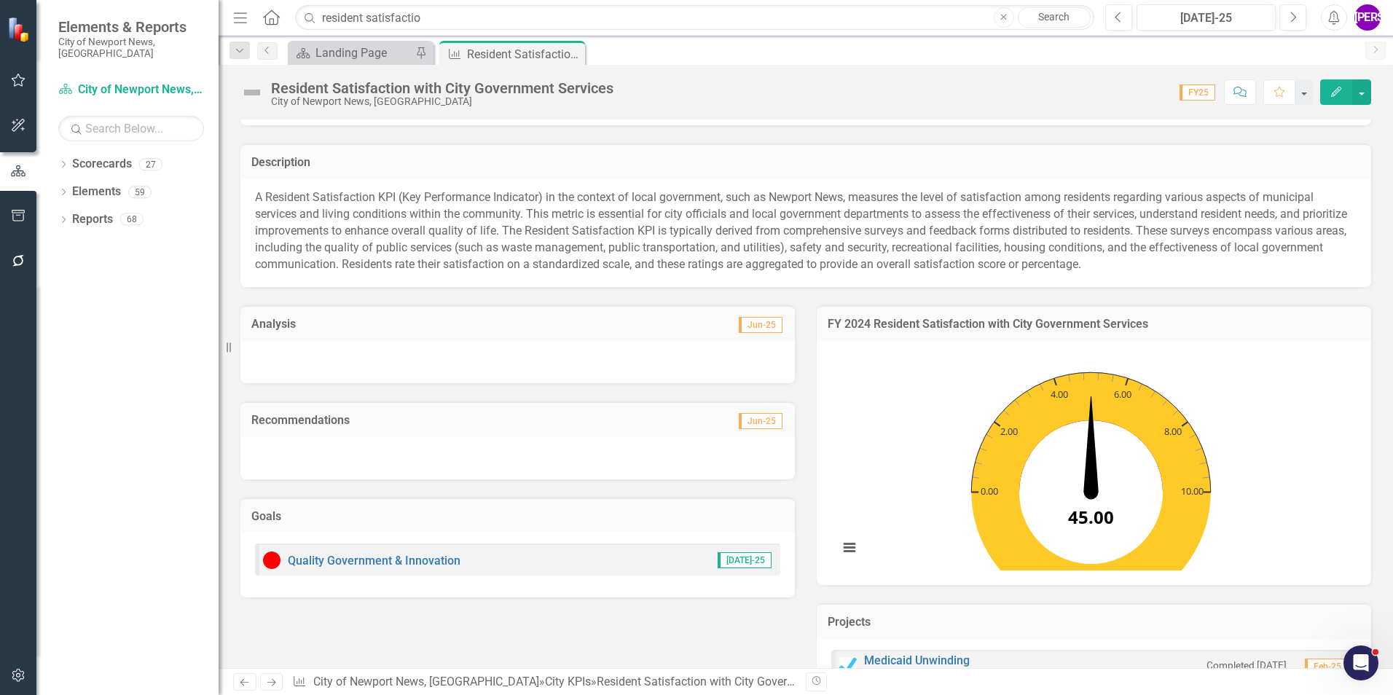
click at [1235, 374] on rect "Interactive chart" at bounding box center [1090, 461] width 519 height 219
click at [1201, 356] on rect "Interactive chart" at bounding box center [1090, 461] width 519 height 219
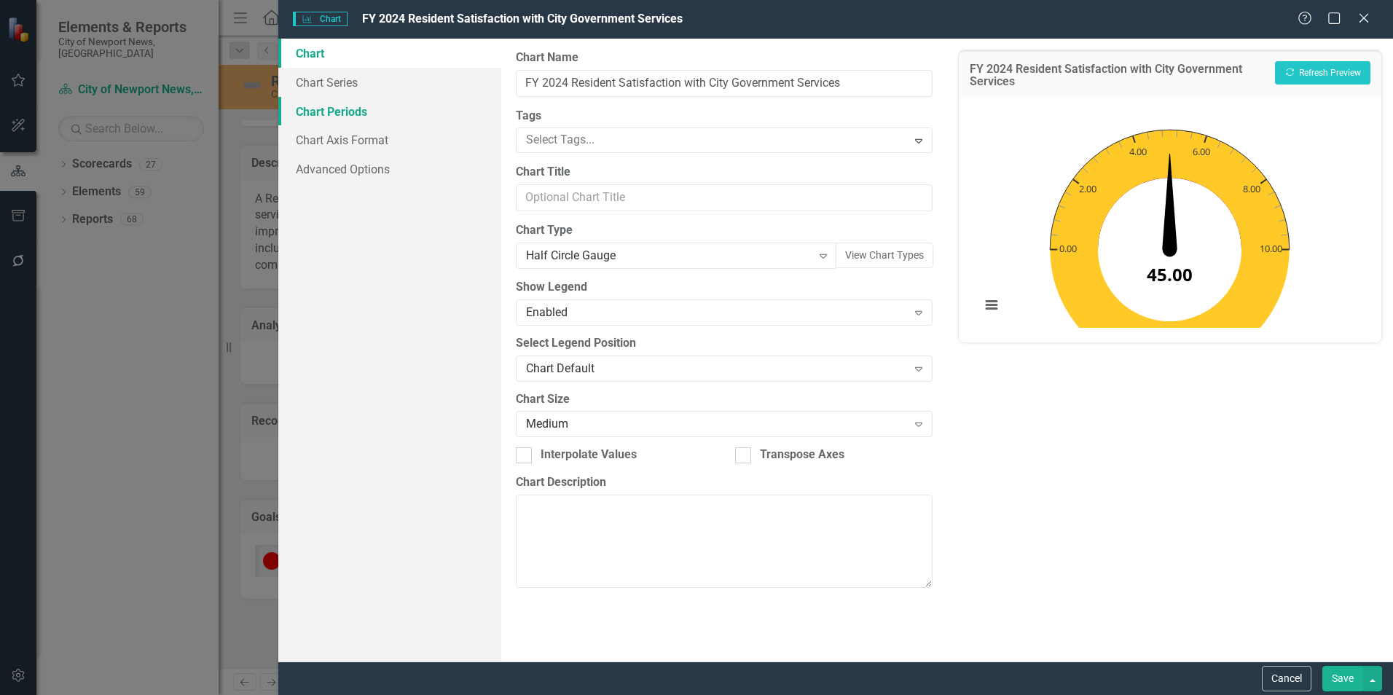
click at [366, 109] on link "Chart Periods" at bounding box center [389, 111] width 223 height 29
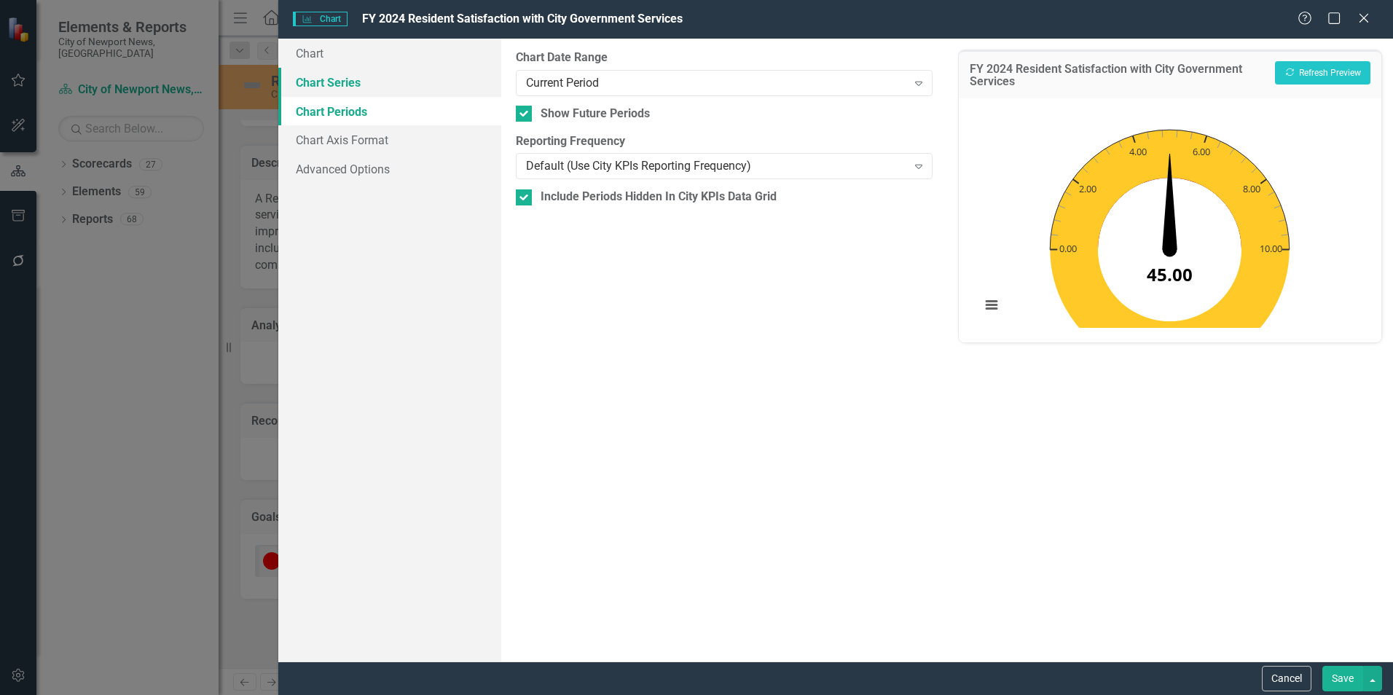
click at [365, 88] on link "Chart Series" at bounding box center [389, 82] width 223 height 29
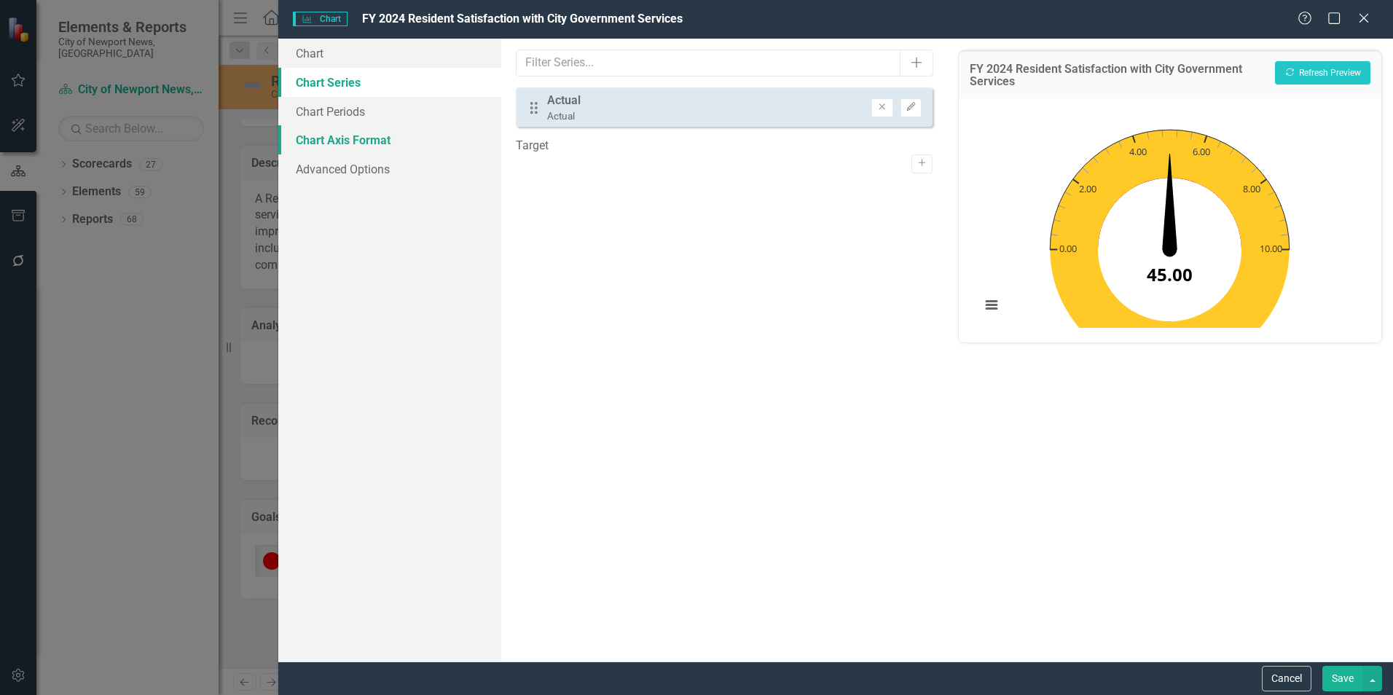
click at [379, 141] on link "Chart Axis Format" at bounding box center [389, 139] width 223 height 29
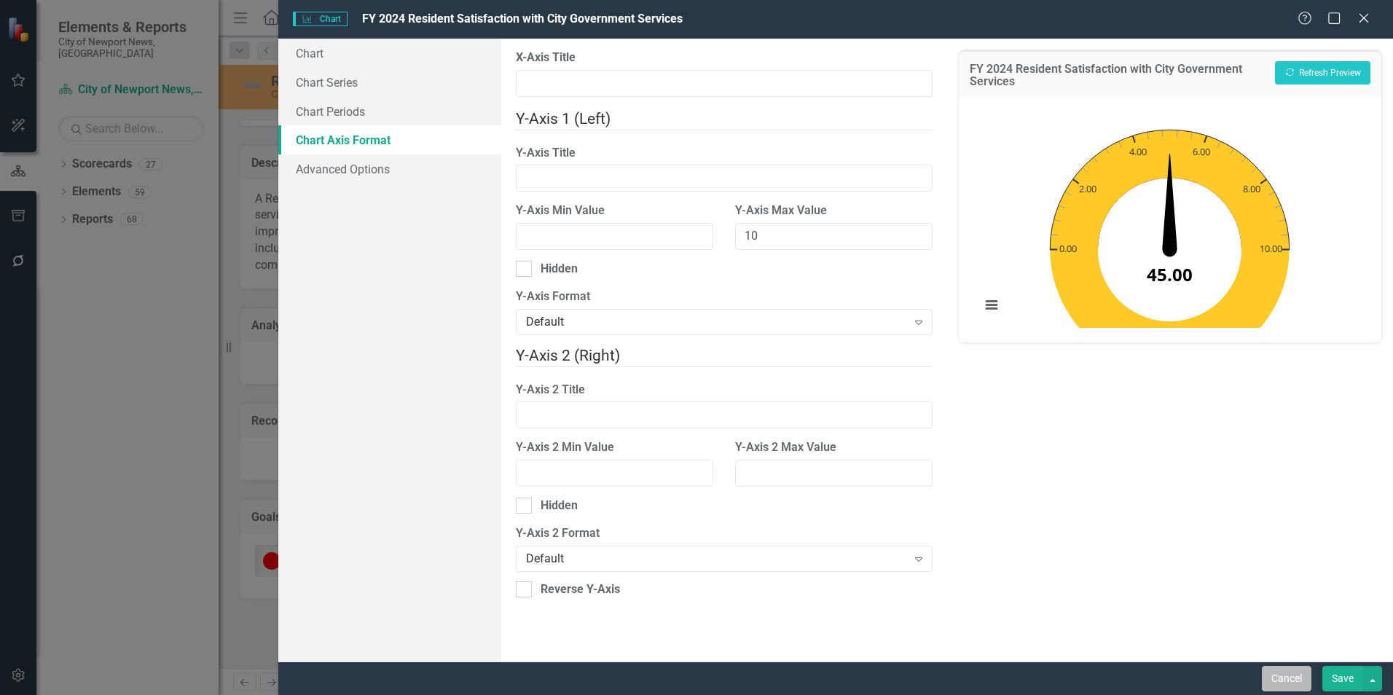
click at [1268, 688] on button "Cancel" at bounding box center [1287, 679] width 50 height 26
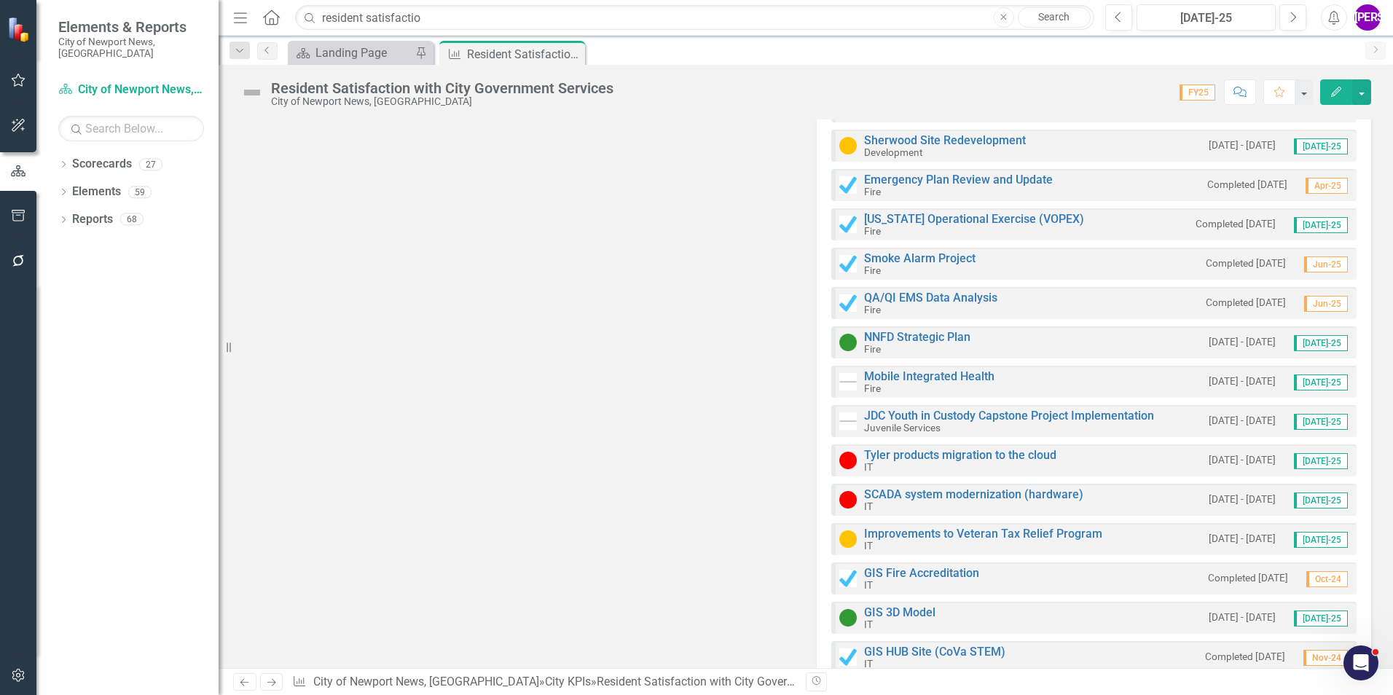
scroll to position [1239, 0]
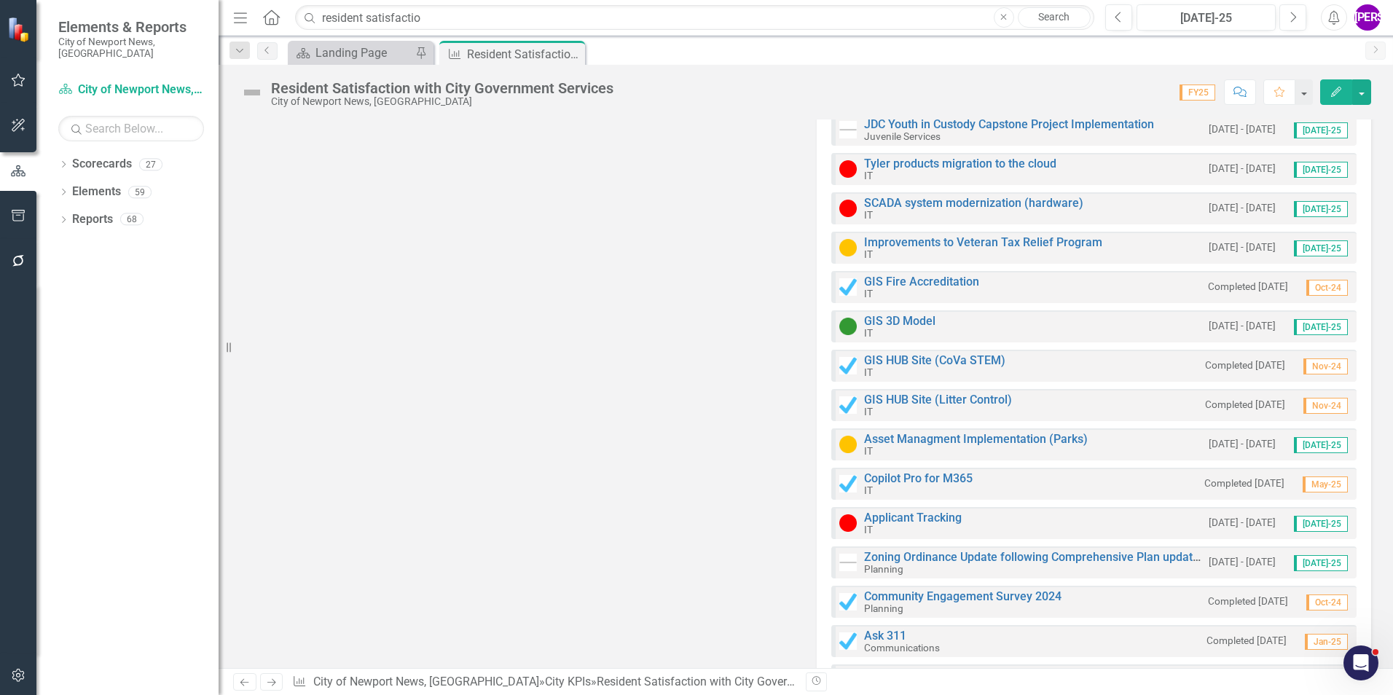
click at [1341, 97] on button "Edit" at bounding box center [1336, 92] width 32 height 26
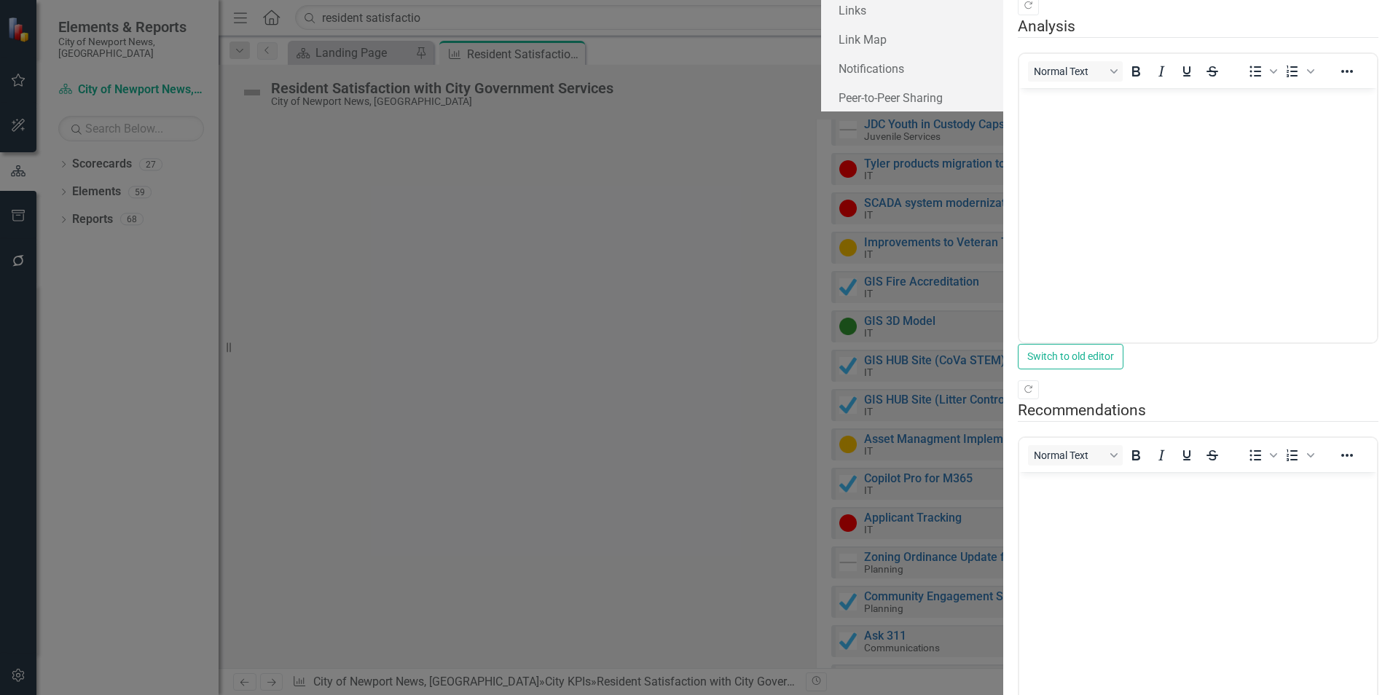
scroll to position [0, 0]
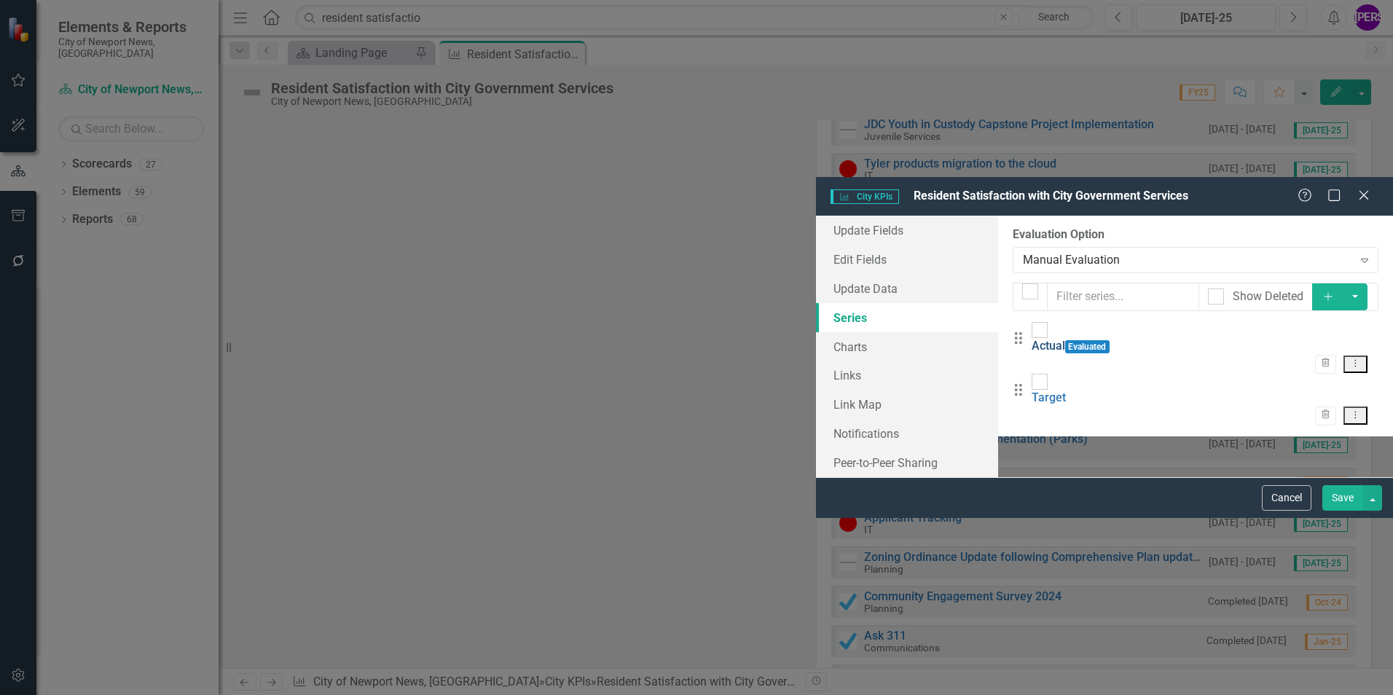
click at [1032, 339] on link "Actual" at bounding box center [1049, 346] width 34 height 14
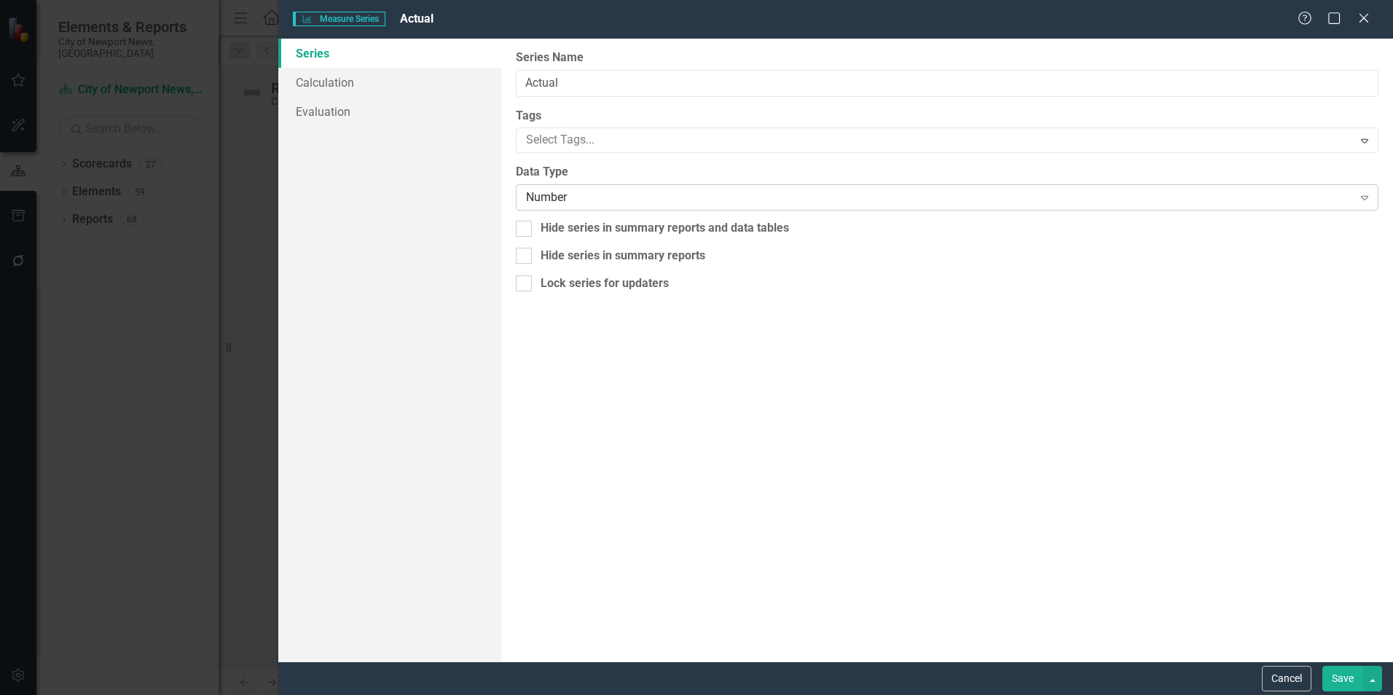
click at [629, 207] on div "Number Expand" at bounding box center [947, 197] width 863 height 26
click at [1347, 683] on button "Save" at bounding box center [1342, 679] width 41 height 26
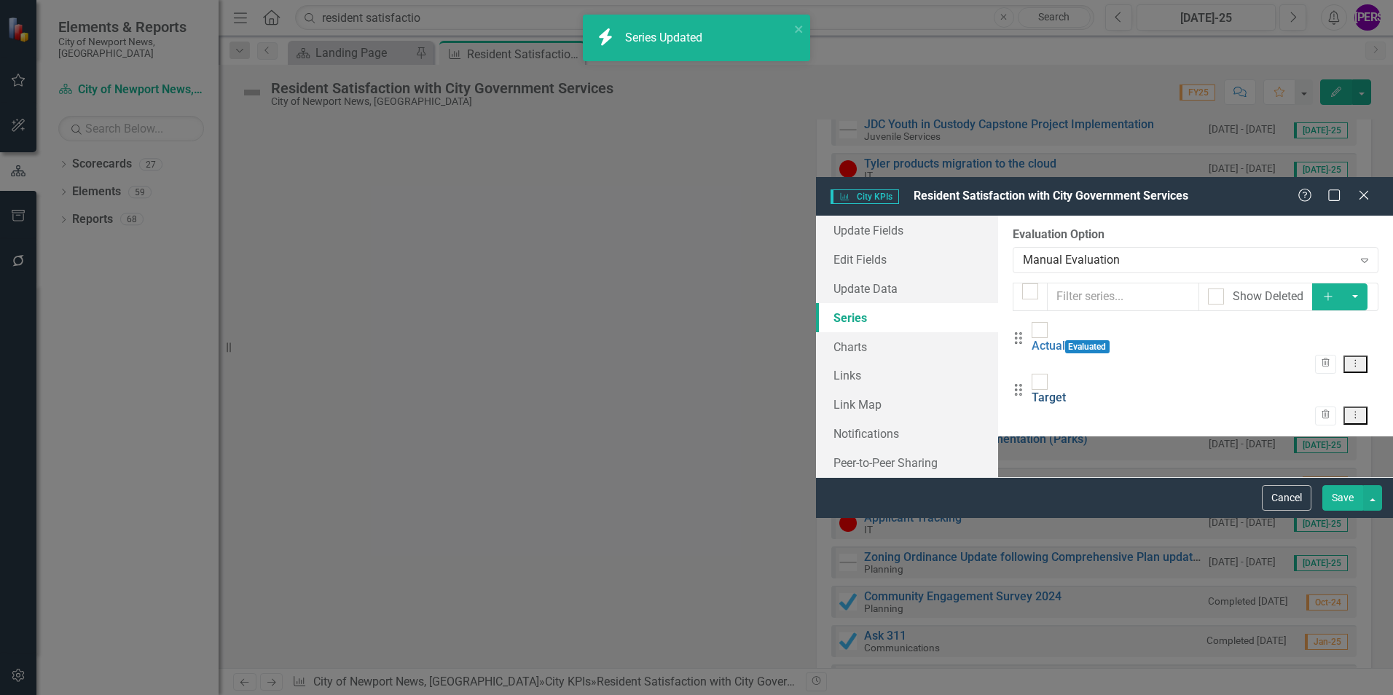
click at [1032, 391] on link "Target" at bounding box center [1049, 398] width 34 height 14
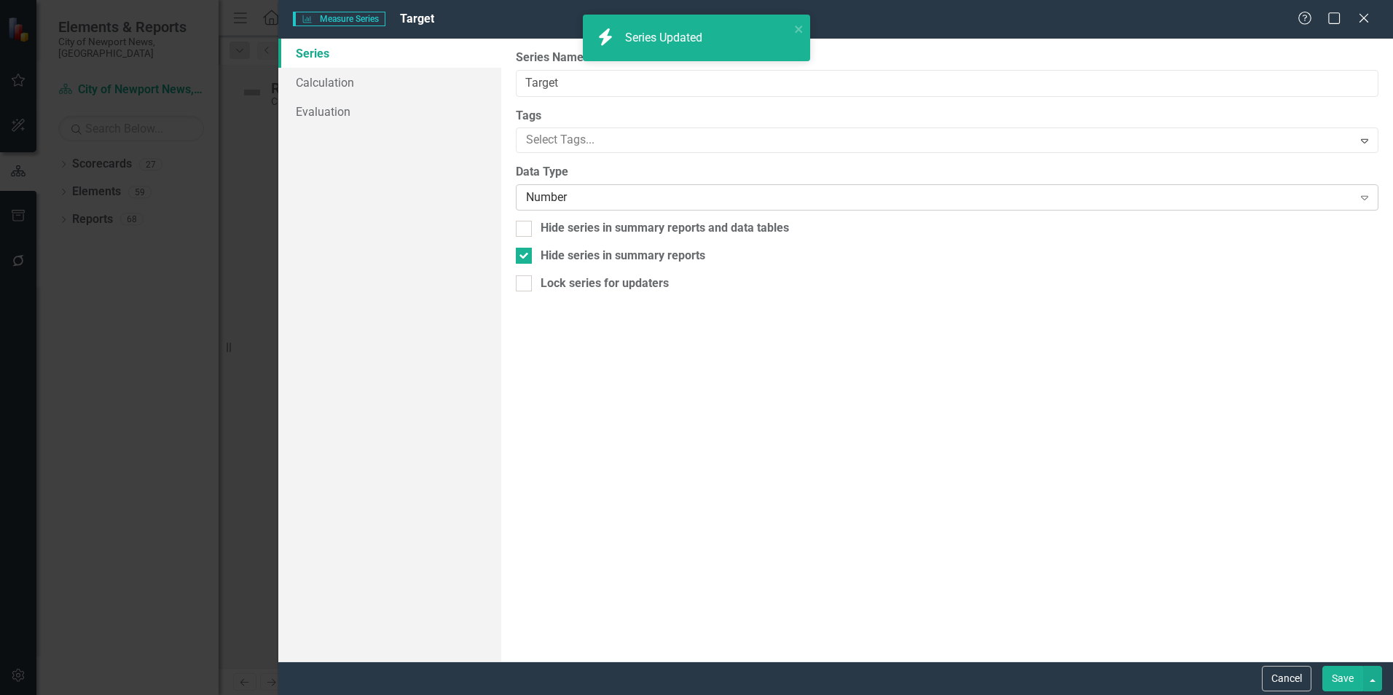
click at [617, 198] on div "Number" at bounding box center [939, 197] width 826 height 17
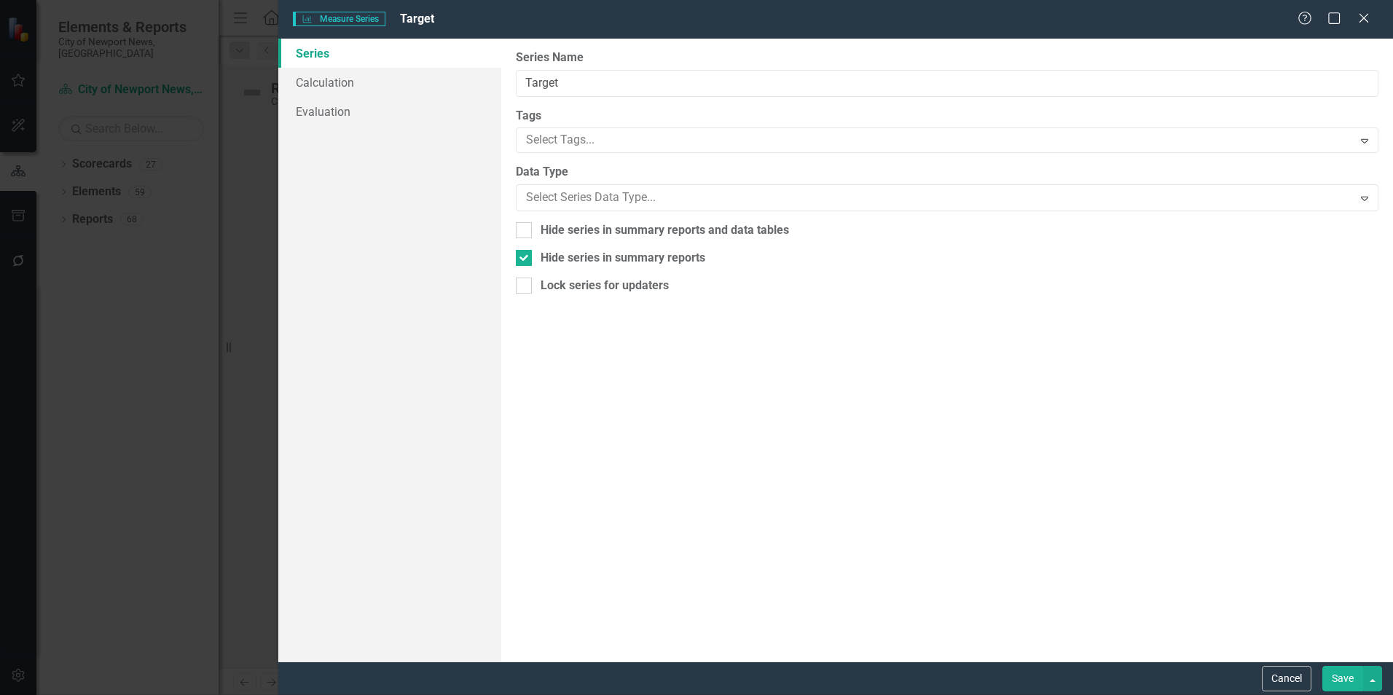
click at [685, 385] on div "From this page, you can edit the name, type, and visibility options of your ser…" at bounding box center [947, 350] width 892 height 623
click at [1349, 682] on button "Save" at bounding box center [1342, 679] width 41 height 26
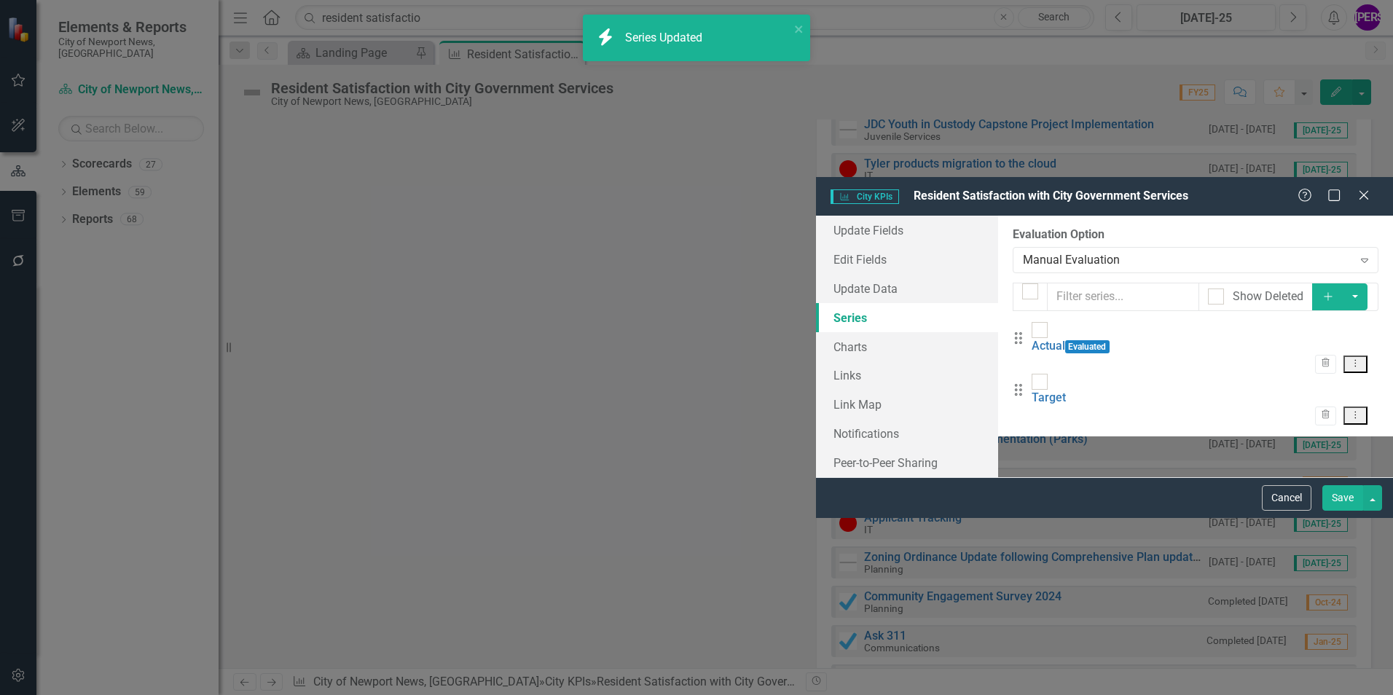
click at [1339, 511] on button "Save" at bounding box center [1342, 498] width 41 height 26
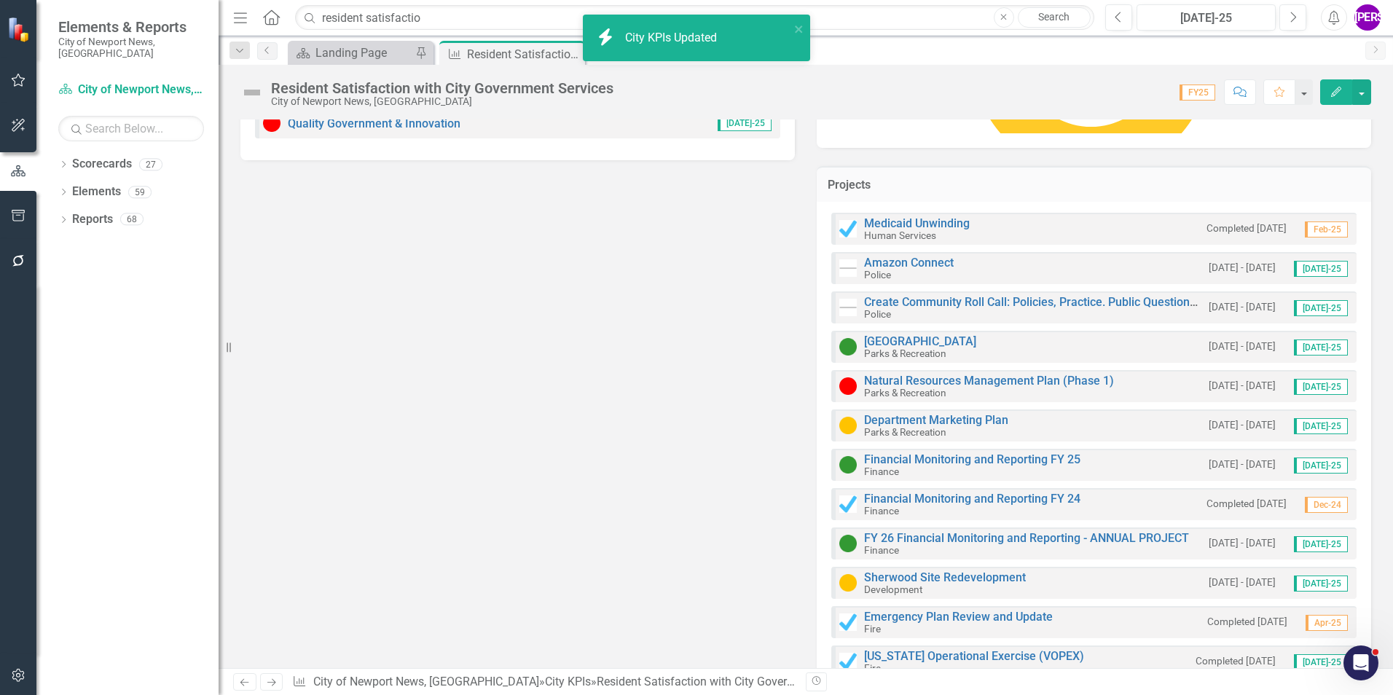
scroll to position [73, 0]
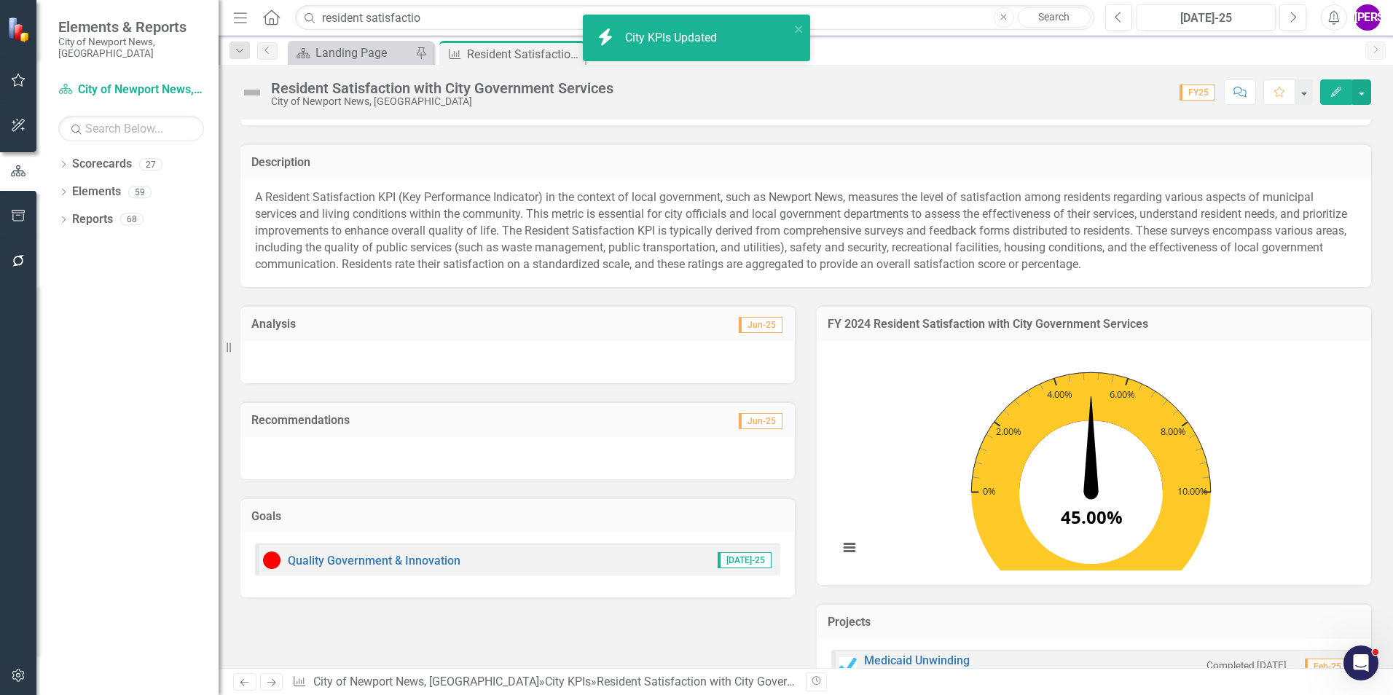
click at [875, 392] on rect "Interactive chart" at bounding box center [1090, 461] width 519 height 219
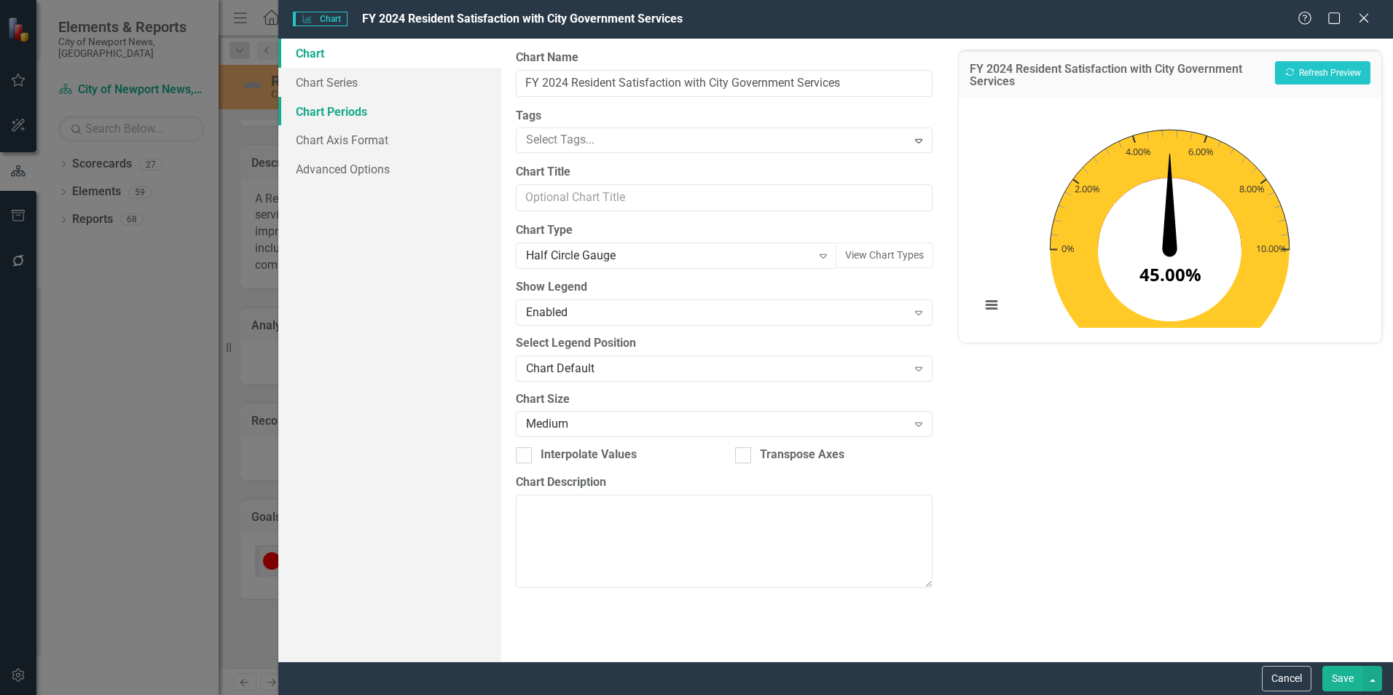
click at [345, 117] on link "Chart Periods" at bounding box center [389, 111] width 223 height 29
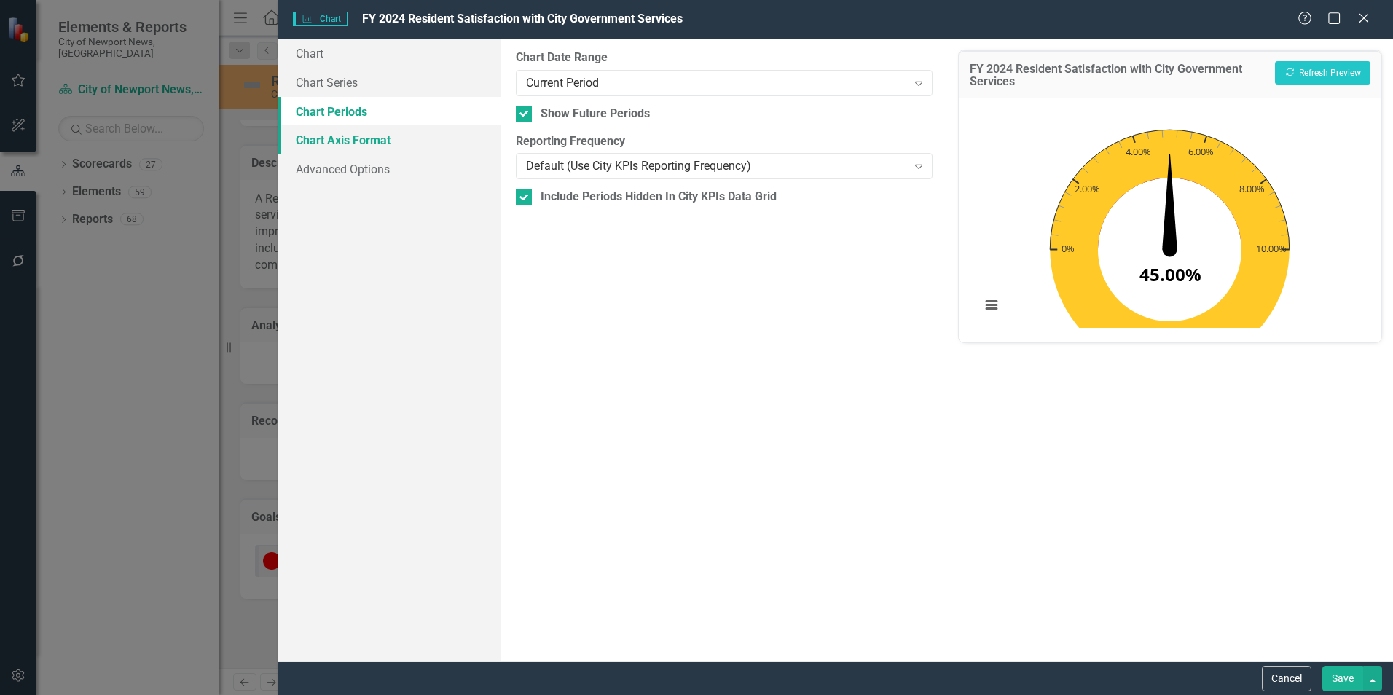
click at [375, 140] on link "Chart Axis Format" at bounding box center [389, 139] width 223 height 29
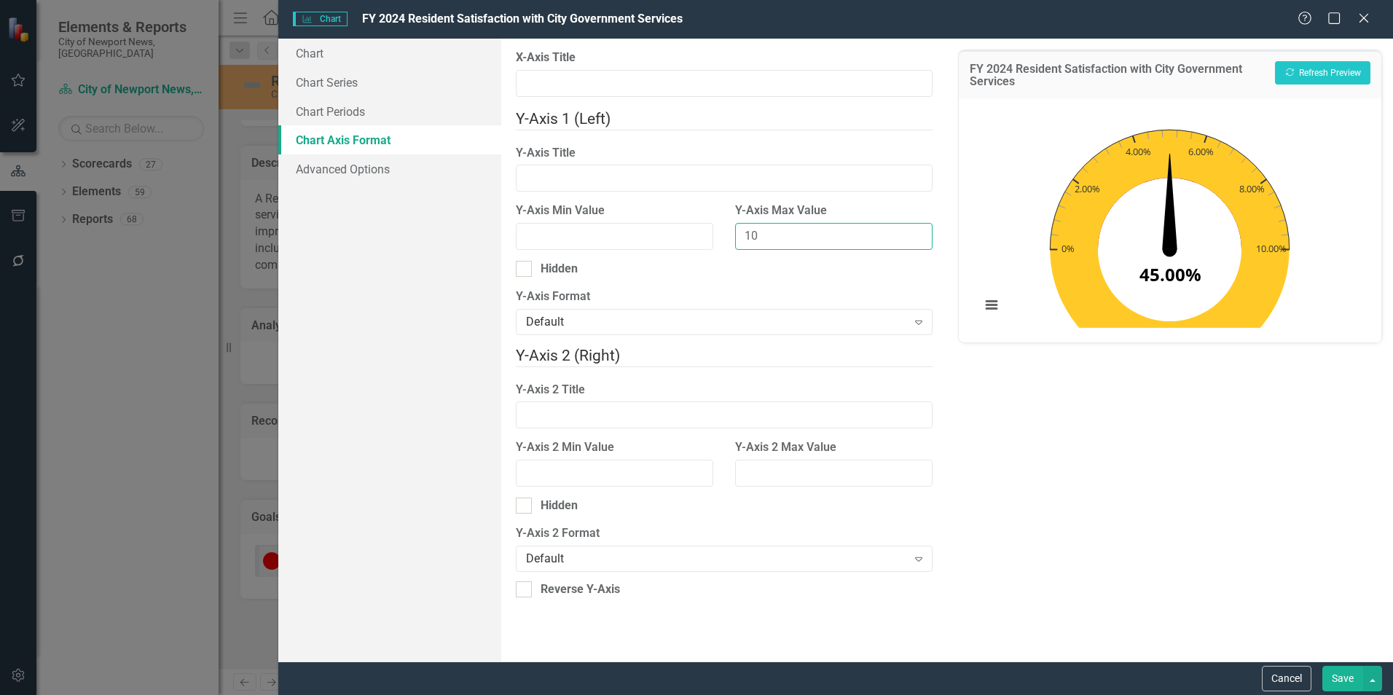
click at [792, 223] on input "10" at bounding box center [833, 236] width 197 height 27
type input "1"
type input "65"
click at [1333, 80] on button "Recalculate Refresh Preview" at bounding box center [1322, 72] width 95 height 23
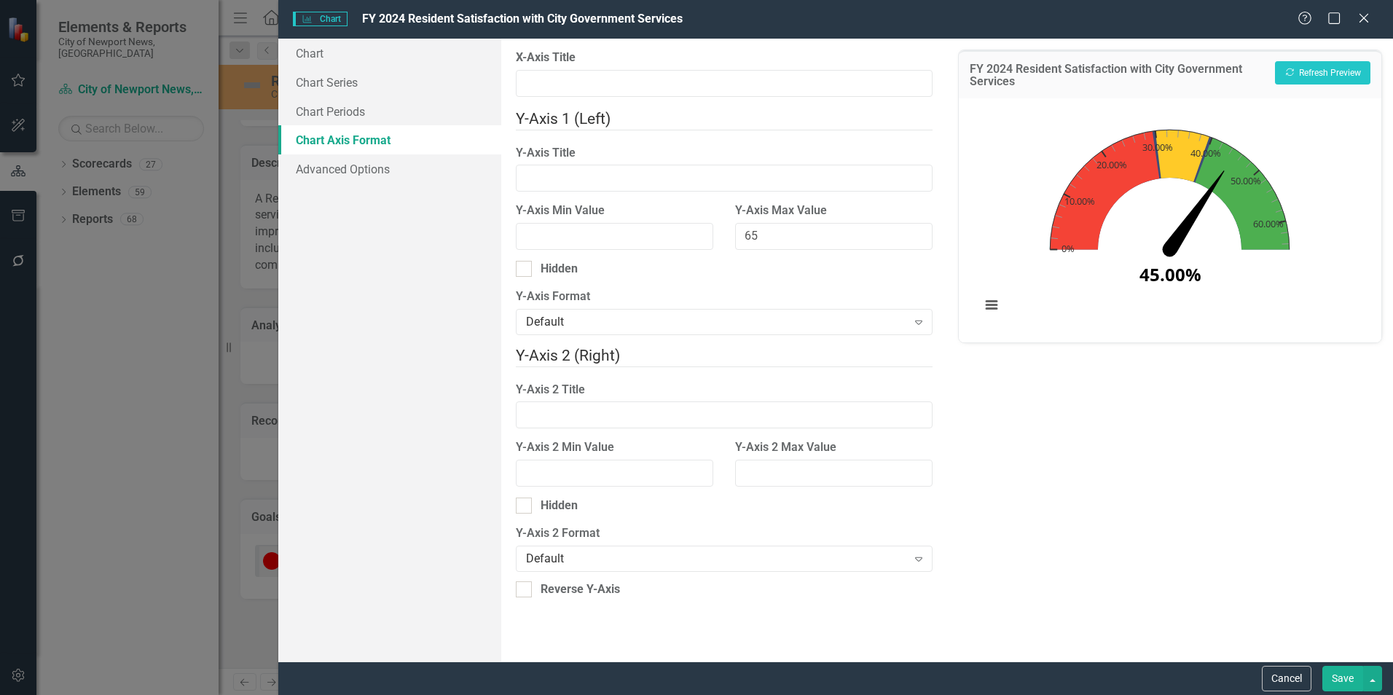
click at [1331, 681] on button "Save" at bounding box center [1342, 679] width 41 height 26
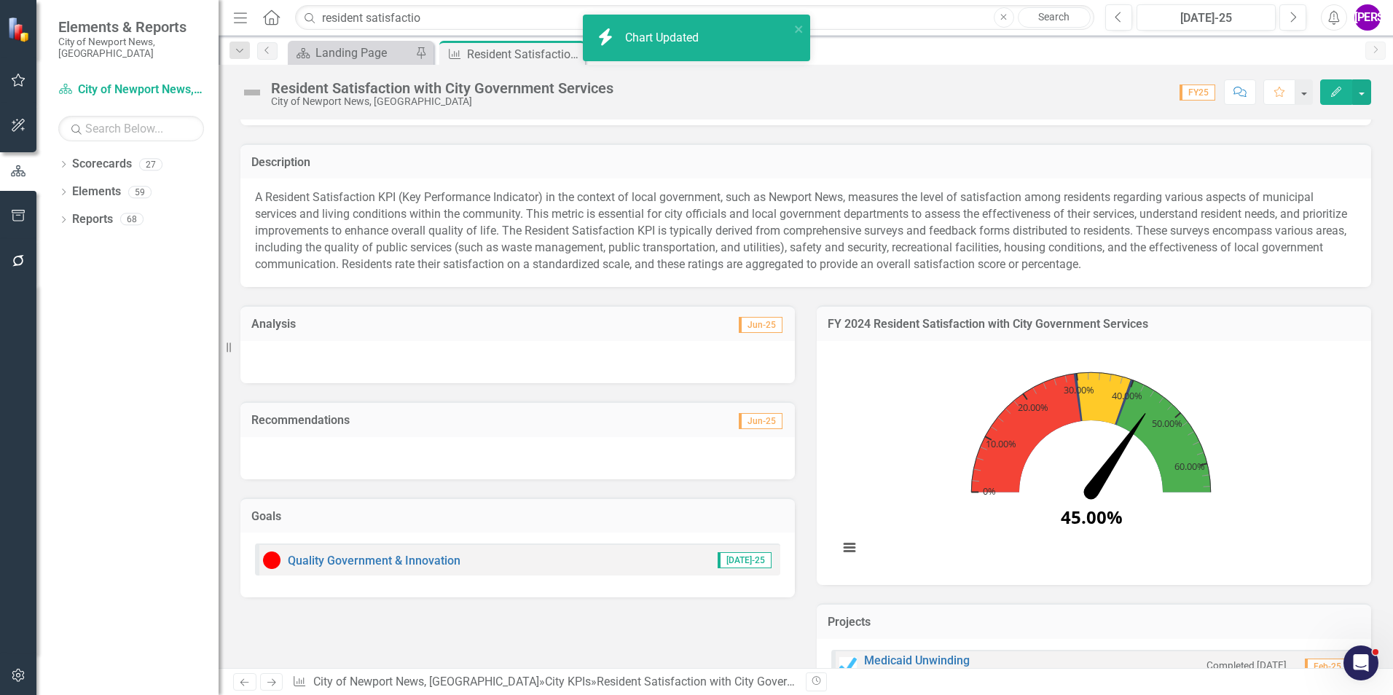
click at [1338, 90] on icon "Edit" at bounding box center [1336, 92] width 13 height 10
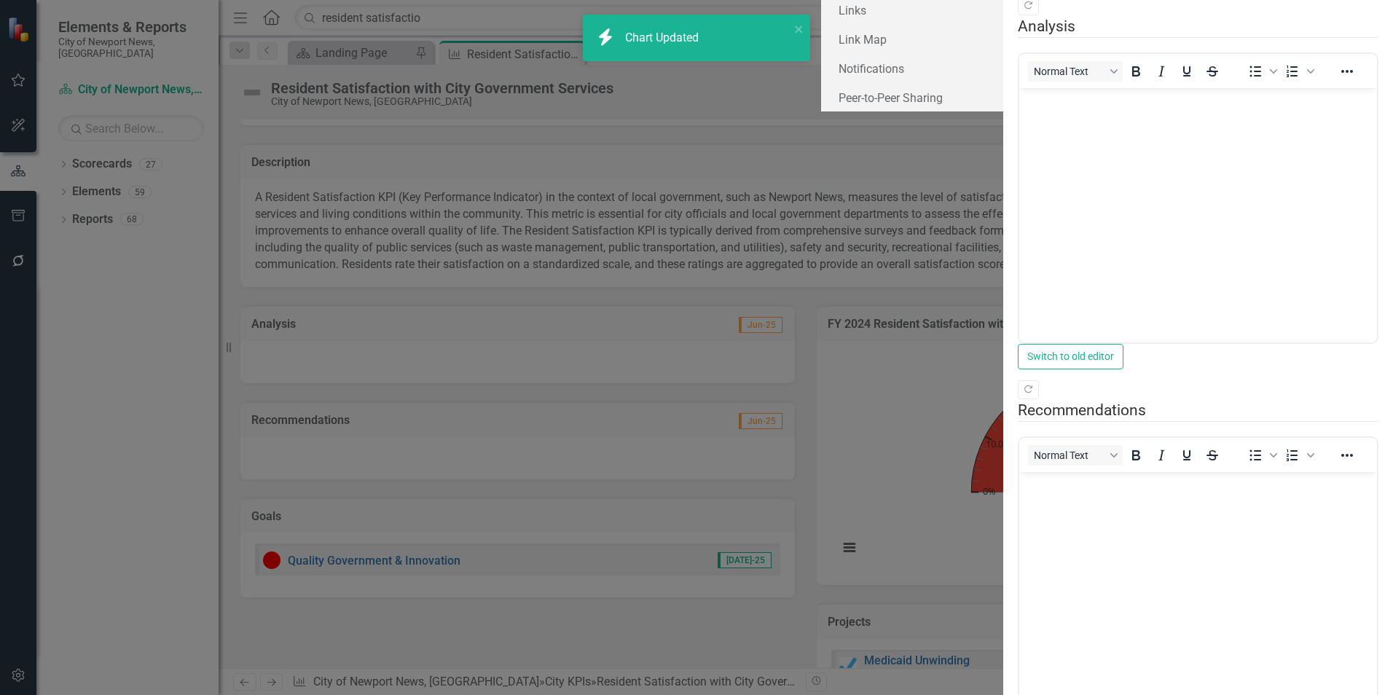
scroll to position [0, 0]
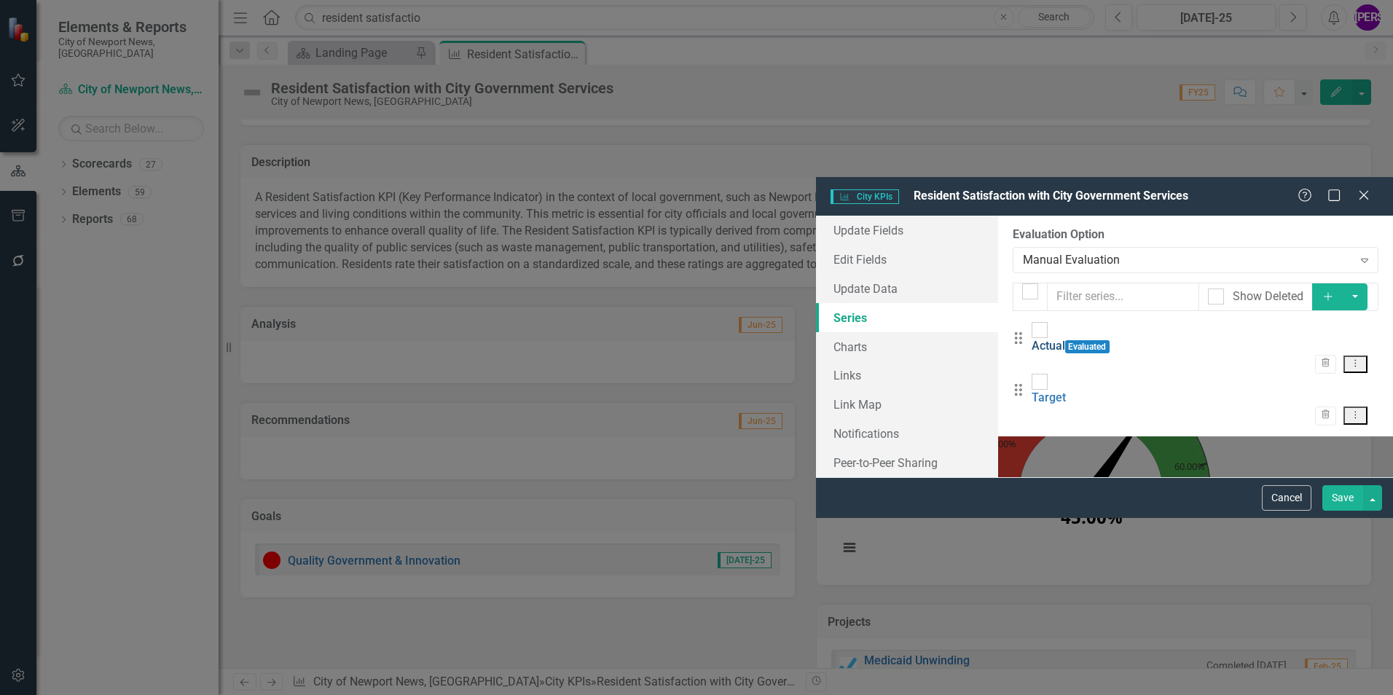
click at [1032, 339] on link "Actual" at bounding box center [1049, 346] width 34 height 14
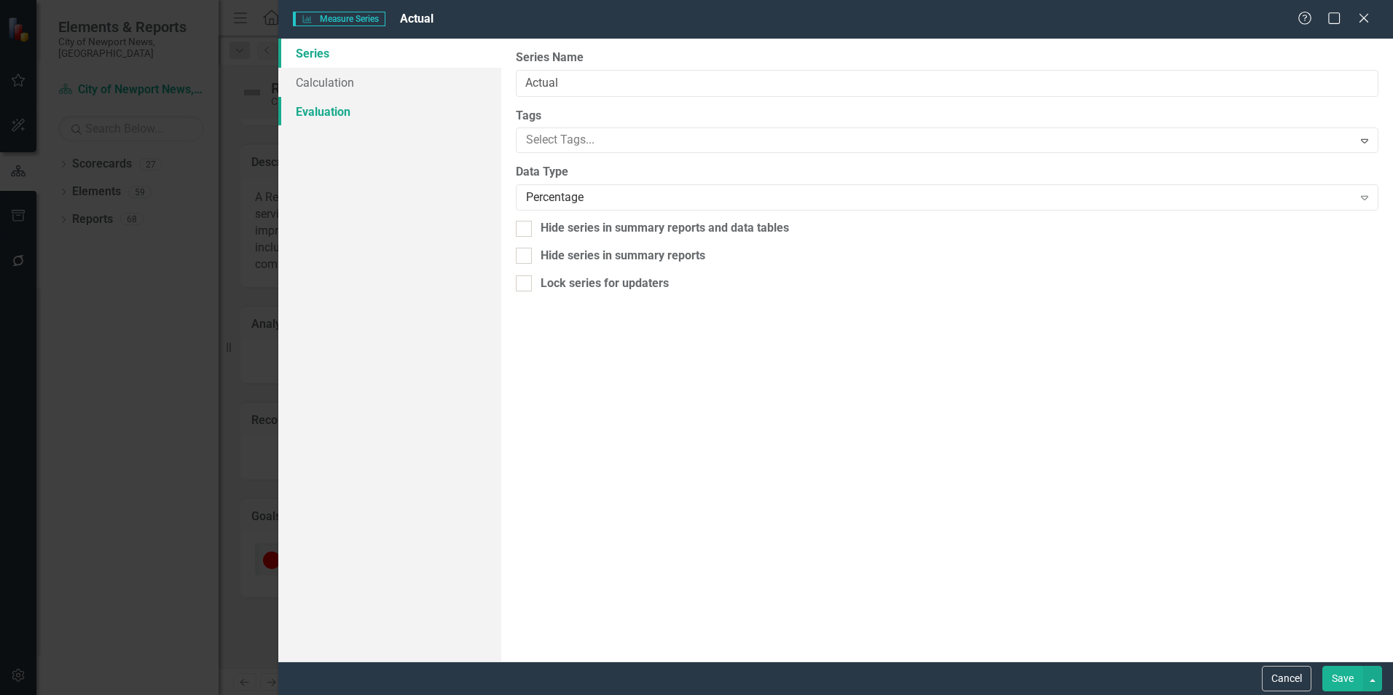
click at [363, 116] on link "Evaluation" at bounding box center [389, 111] width 223 height 29
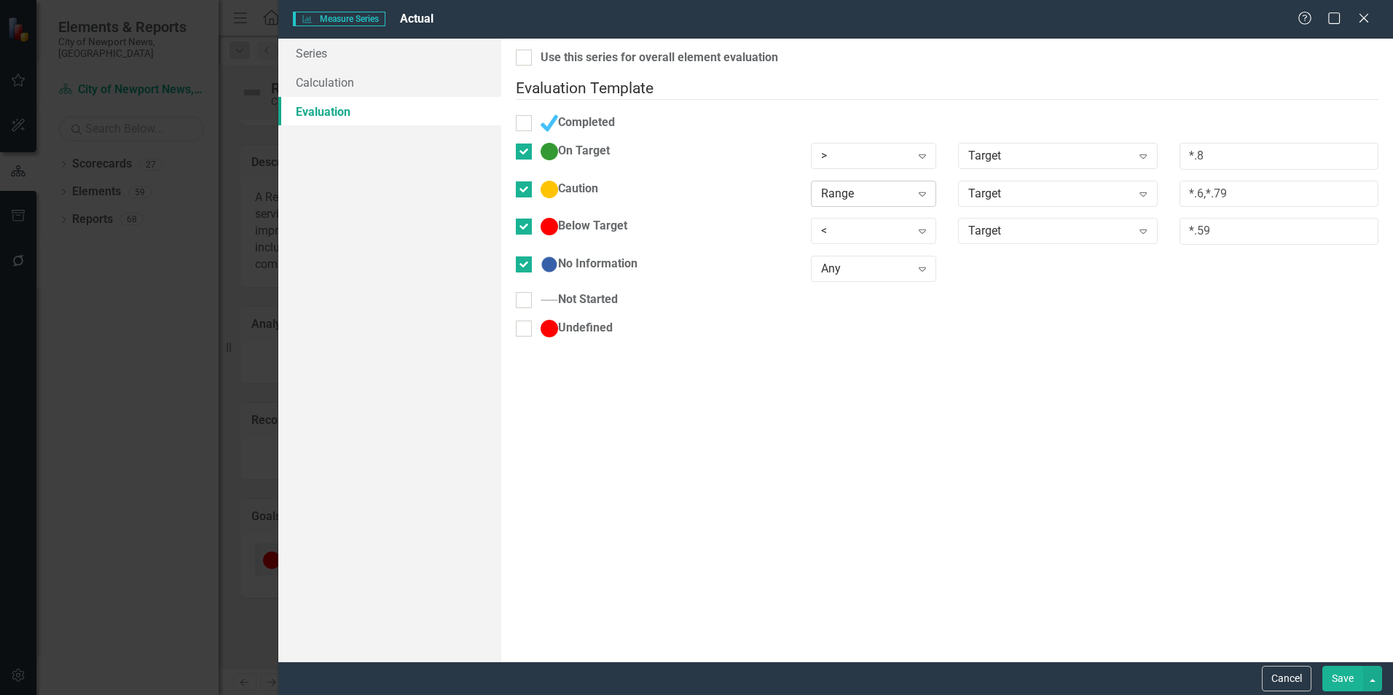
click at [931, 182] on div "Expand" at bounding box center [922, 193] width 26 height 23
click at [1167, 300] on div "Not Started" at bounding box center [947, 305] width 885 height 28
click at [924, 189] on icon "Expand" at bounding box center [922, 194] width 15 height 12
click at [904, 147] on div ">" at bounding box center [866, 155] width 90 height 17
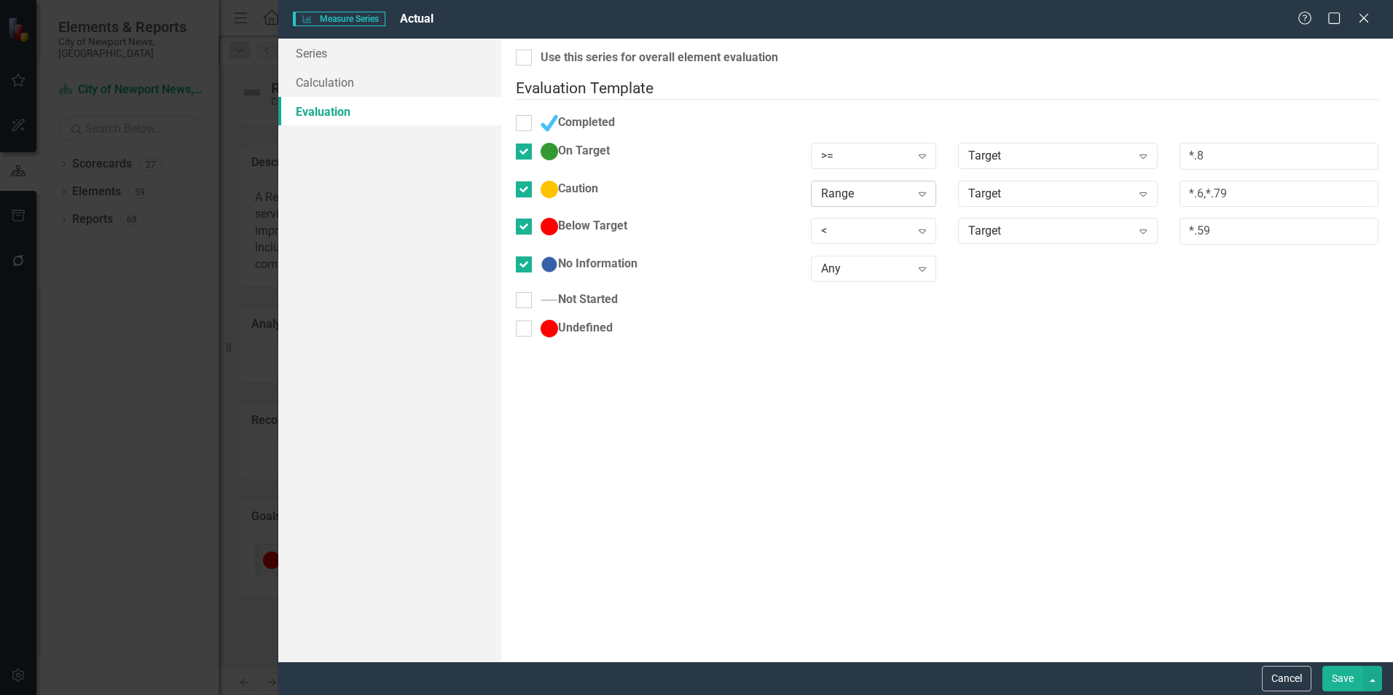
click at [900, 185] on div "Range" at bounding box center [866, 193] width 90 height 17
click at [1227, 184] on input "*.6,*.79" at bounding box center [1279, 194] width 199 height 27
type input "*.6"
click at [1017, 329] on div "Undefined" at bounding box center [947, 334] width 885 height 28
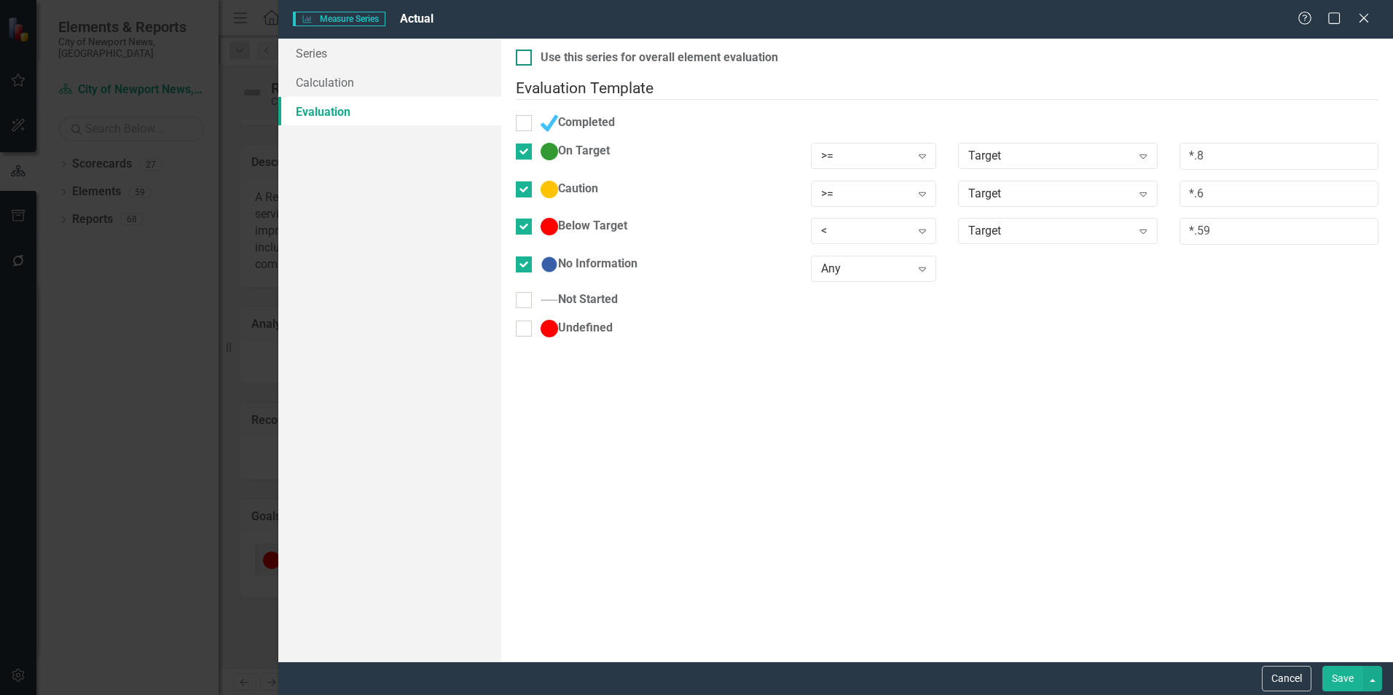
click at [542, 56] on div "Use this series for overall element evaluation" at bounding box center [660, 58] width 238 height 17
click at [525, 56] on input "Use this series for overall element evaluation" at bounding box center [520, 54] width 9 height 9
checkbox input "true"
click at [1339, 677] on button "Save" at bounding box center [1342, 679] width 41 height 26
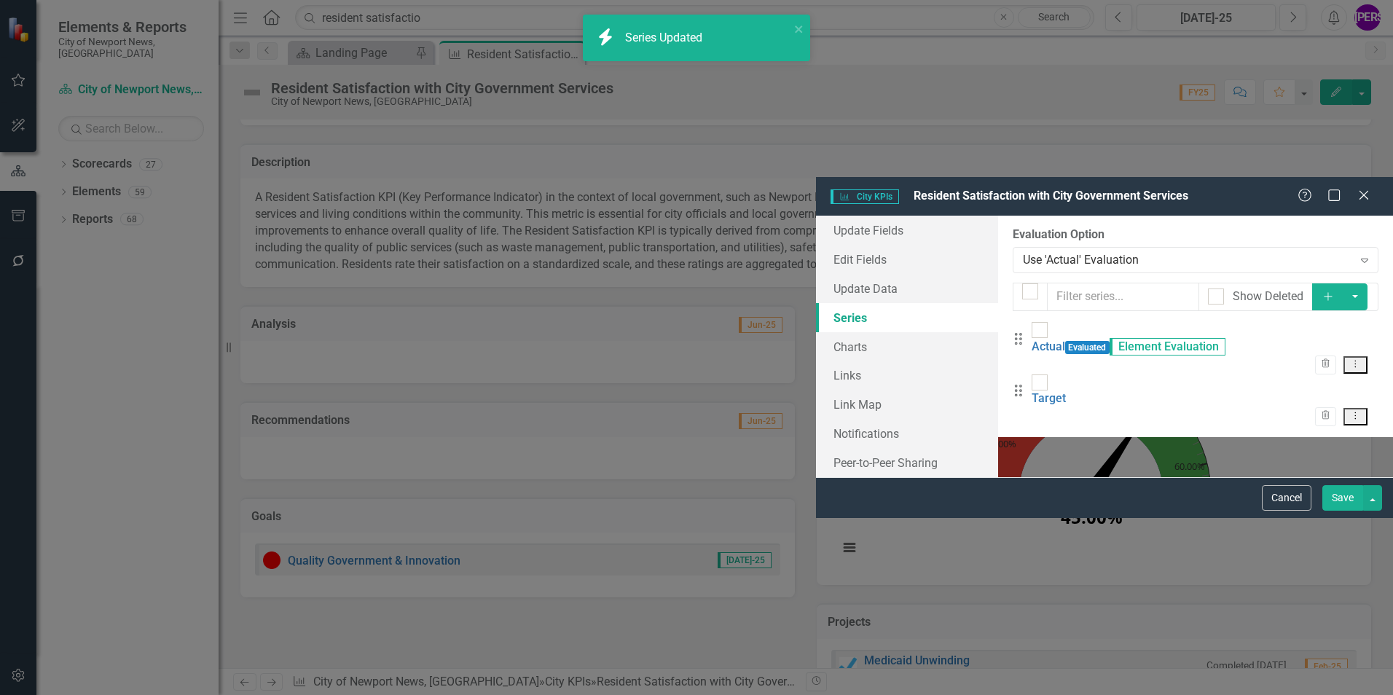
click at [1325, 511] on button "Save" at bounding box center [1342, 498] width 41 height 26
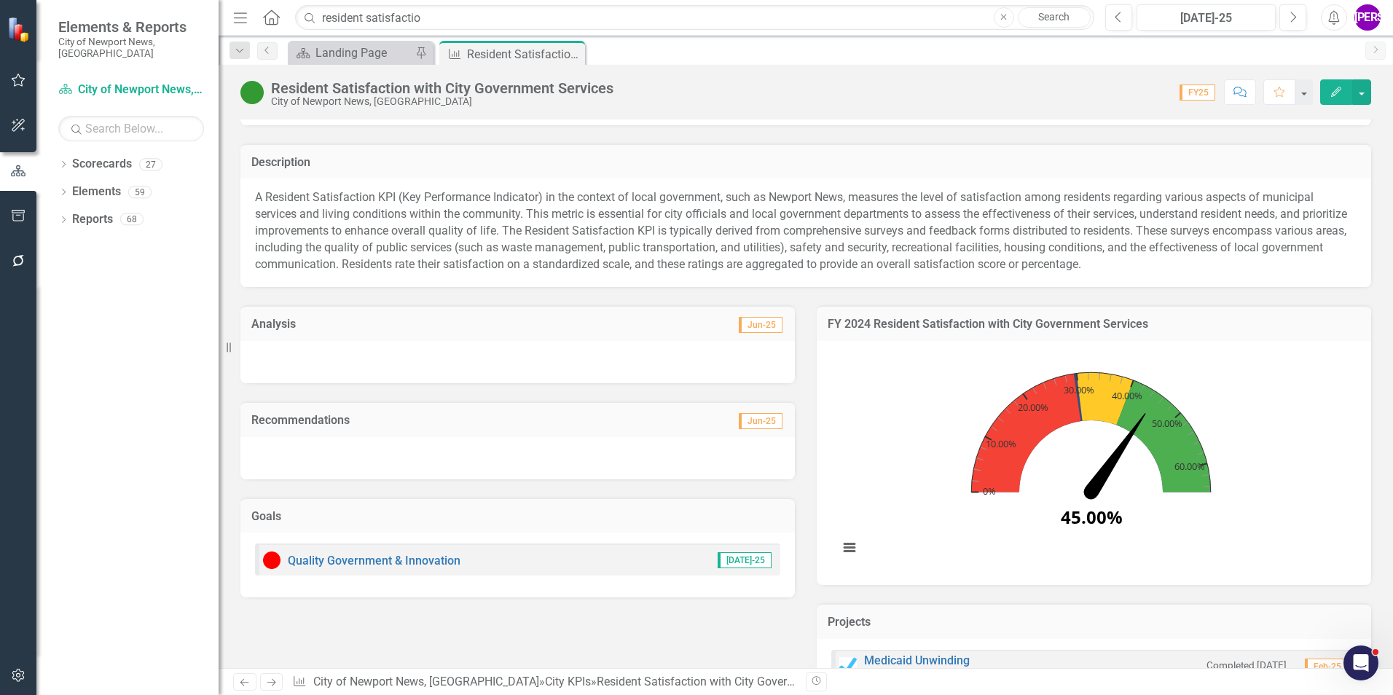
click at [1330, 91] on icon "Edit" at bounding box center [1336, 92] width 13 height 10
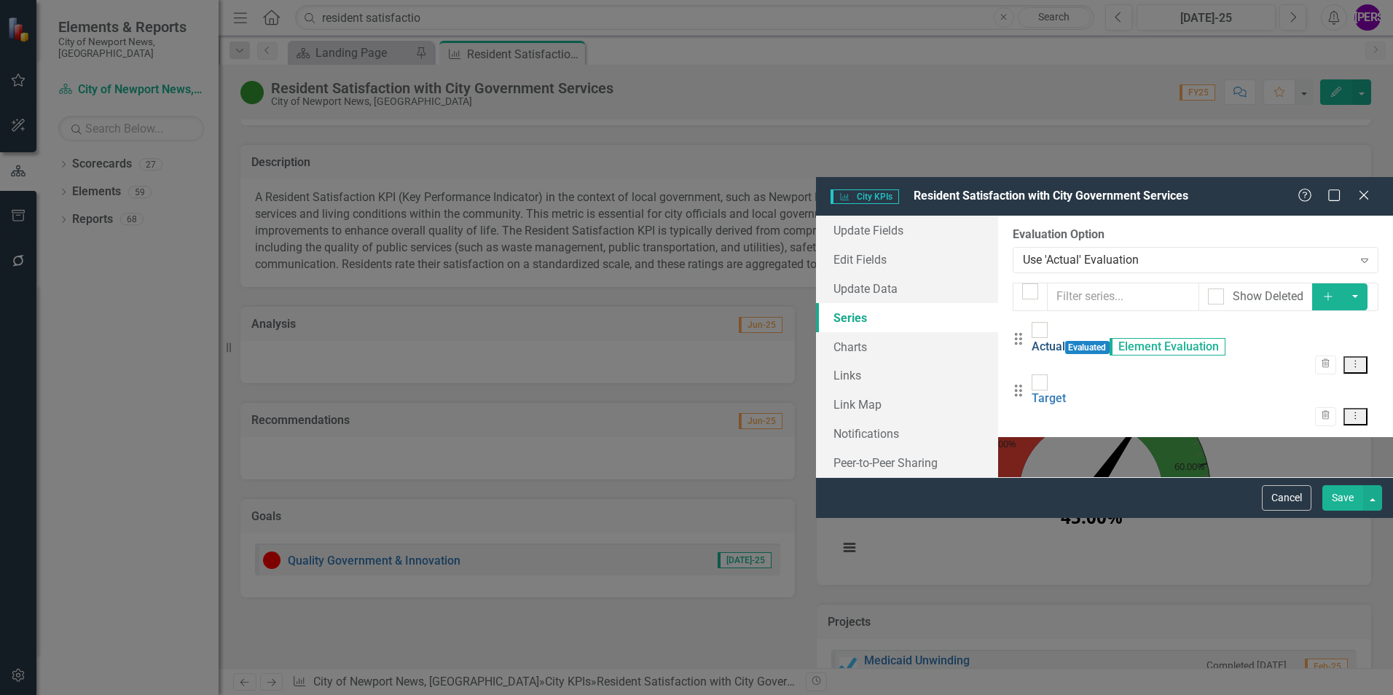
click at [1032, 340] on link "Actual" at bounding box center [1049, 347] width 34 height 14
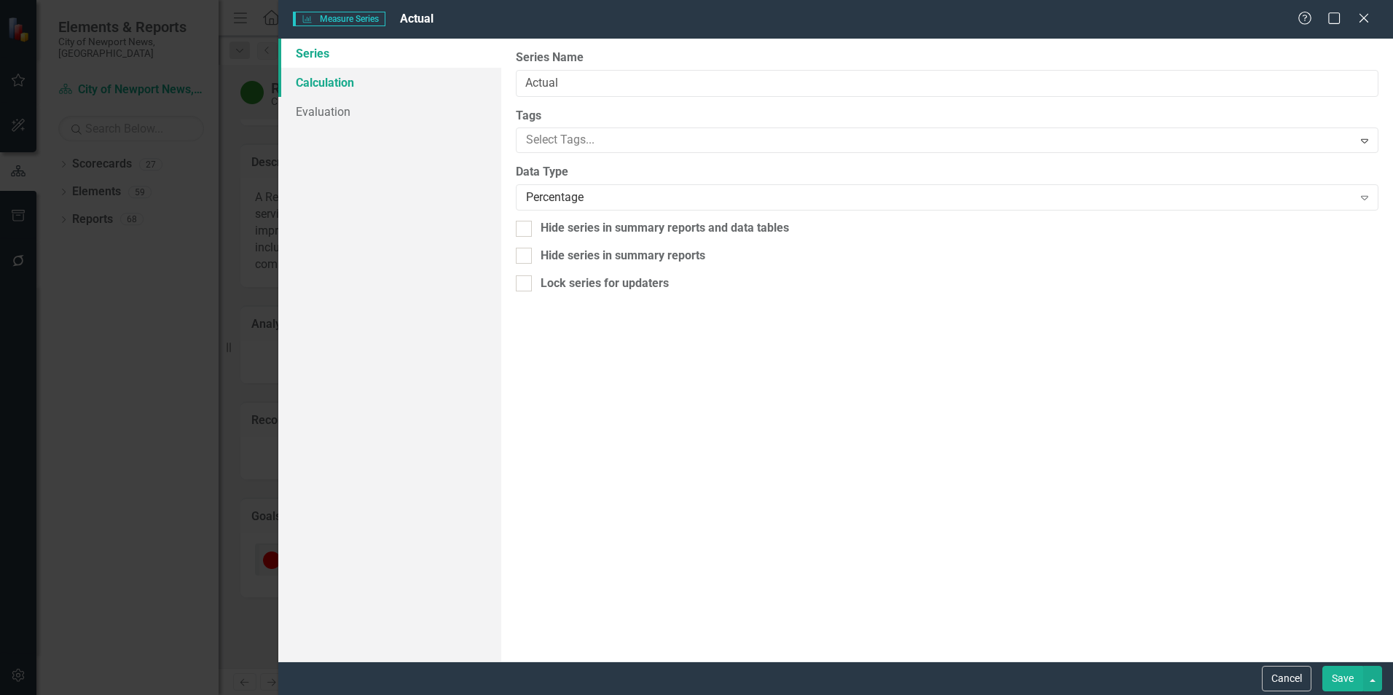
click at [383, 90] on link "Calculation" at bounding box center [389, 82] width 223 height 29
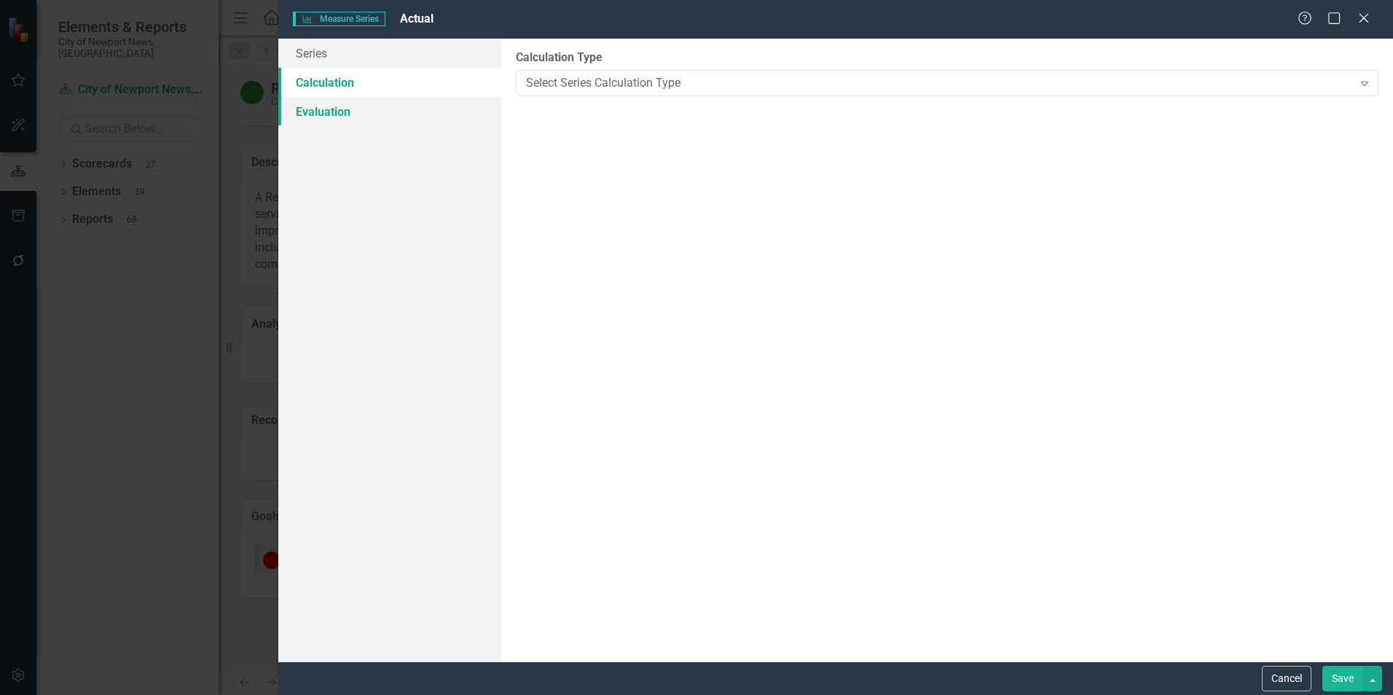
click at [367, 114] on link "Evaluation" at bounding box center [389, 111] width 223 height 29
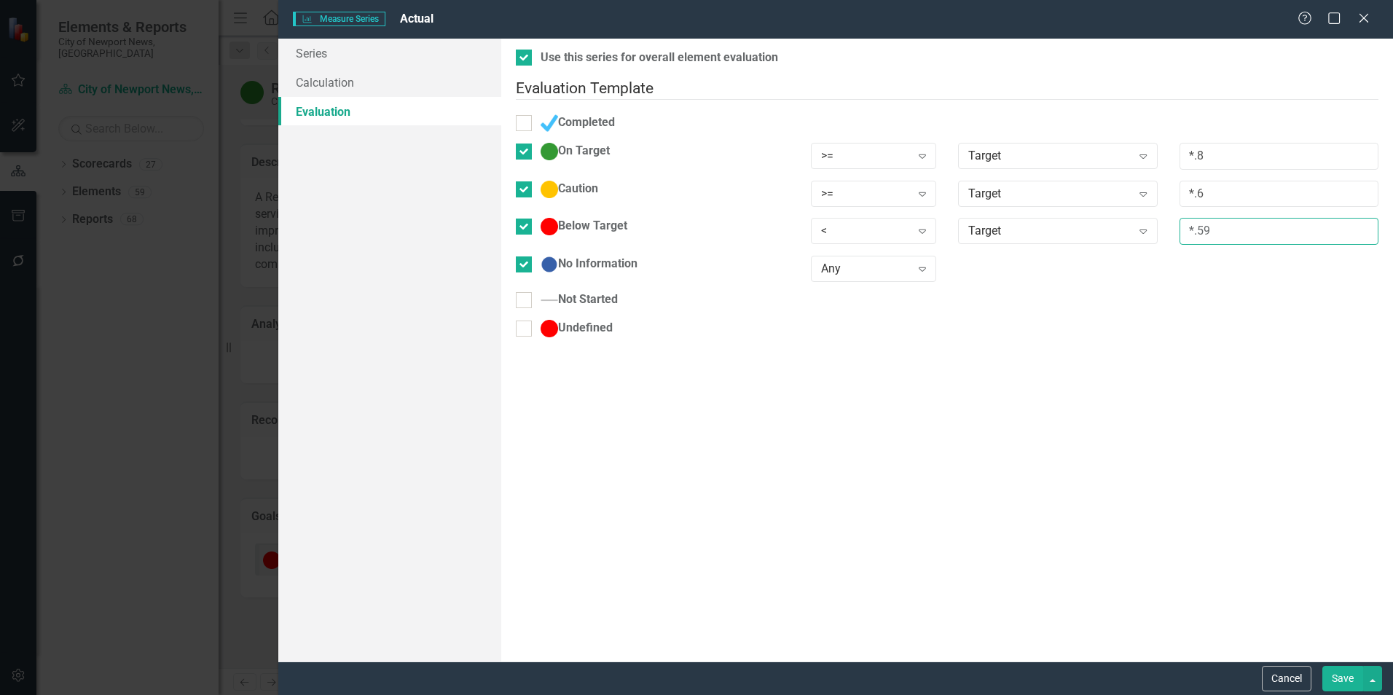
click at [1251, 227] on input "*.59" at bounding box center [1279, 231] width 199 height 27
type input "*.6"
click at [1266, 568] on div "Use this series for overall element evaluation Evaluation Template You can defi…" at bounding box center [947, 350] width 892 height 623
click at [1327, 675] on button "Save" at bounding box center [1342, 679] width 41 height 26
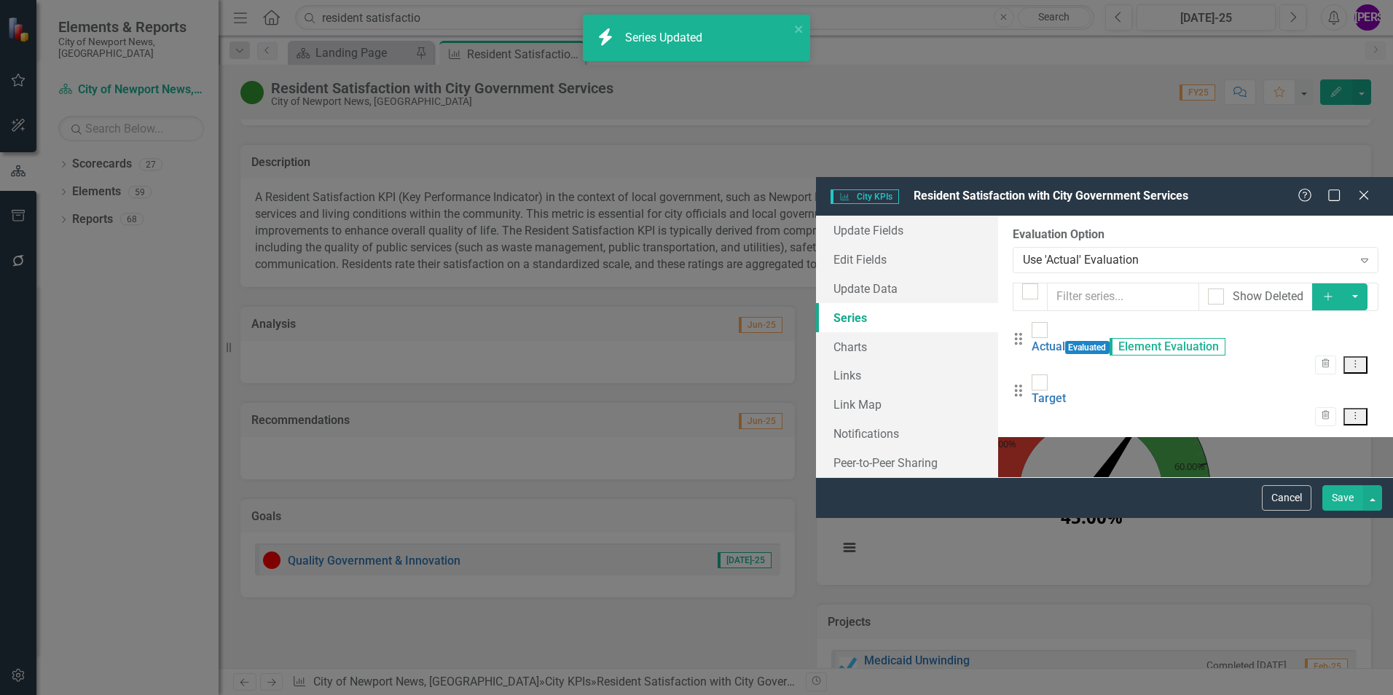
click at [1336, 511] on button "Save" at bounding box center [1342, 498] width 41 height 26
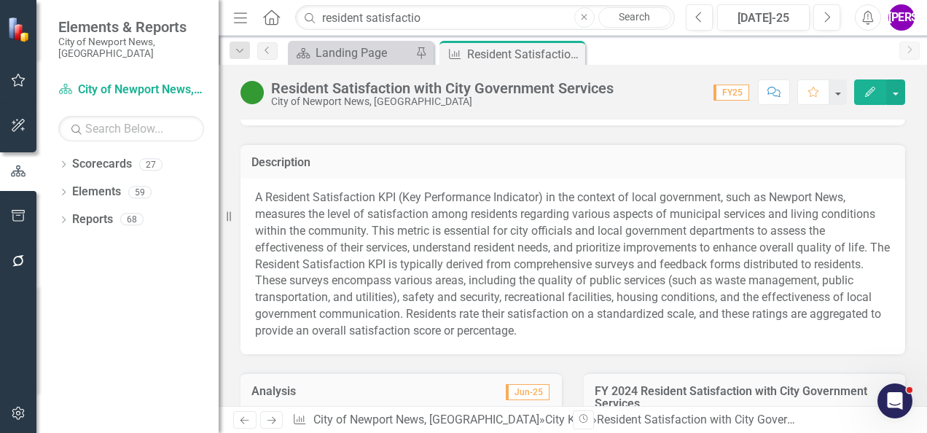
scroll to position [73, 0]
